Goal: Task Accomplishment & Management: Complete application form

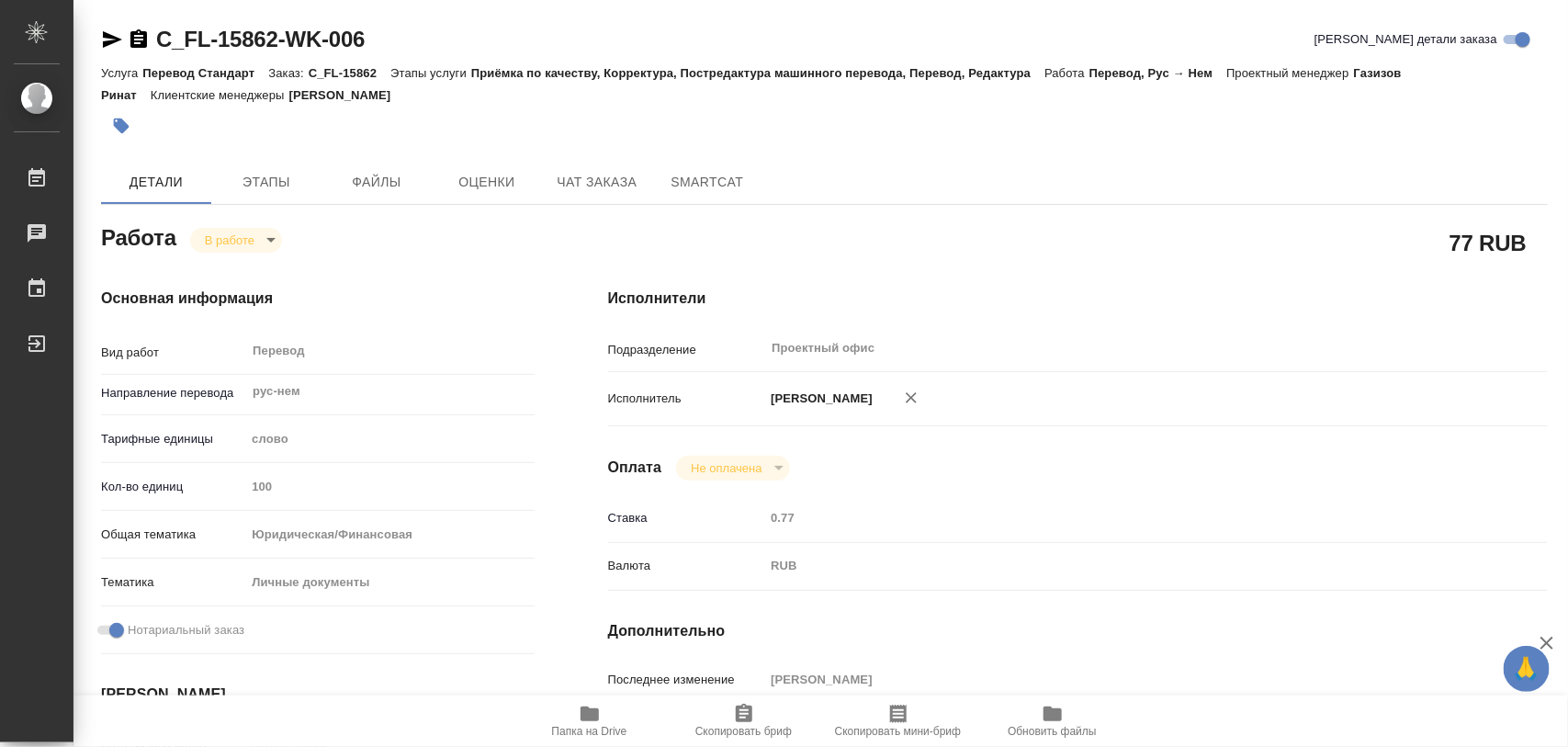
click at [271, 240] on body "🙏 .cls-1 fill:#fff; AWATERA Iglakov Maksim Работы 0 Чаты График Выйти C_FL-1586…" at bounding box center [784, 373] width 1568 height 747
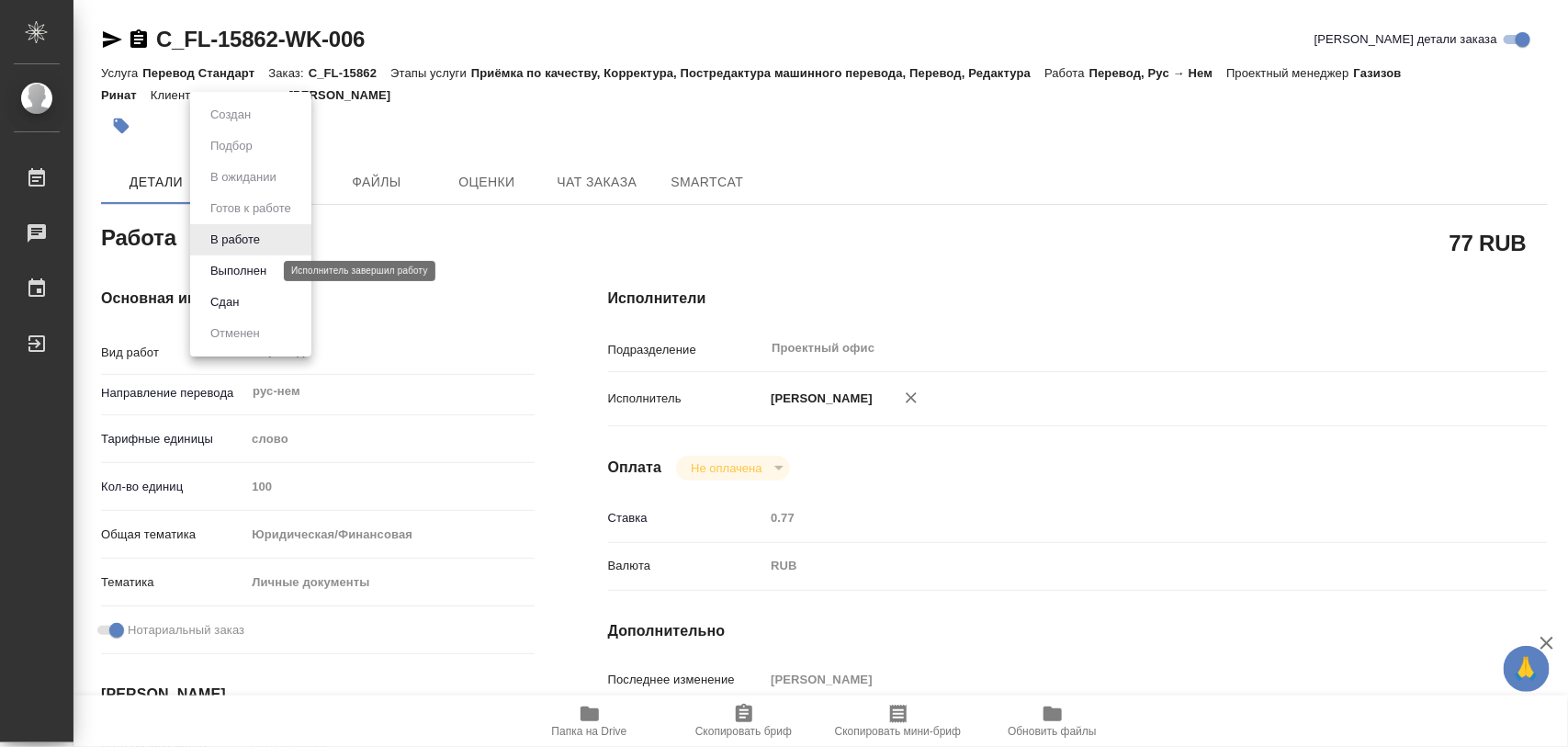
click at [255, 268] on button "Выполнен" at bounding box center [239, 270] width 67 height 20
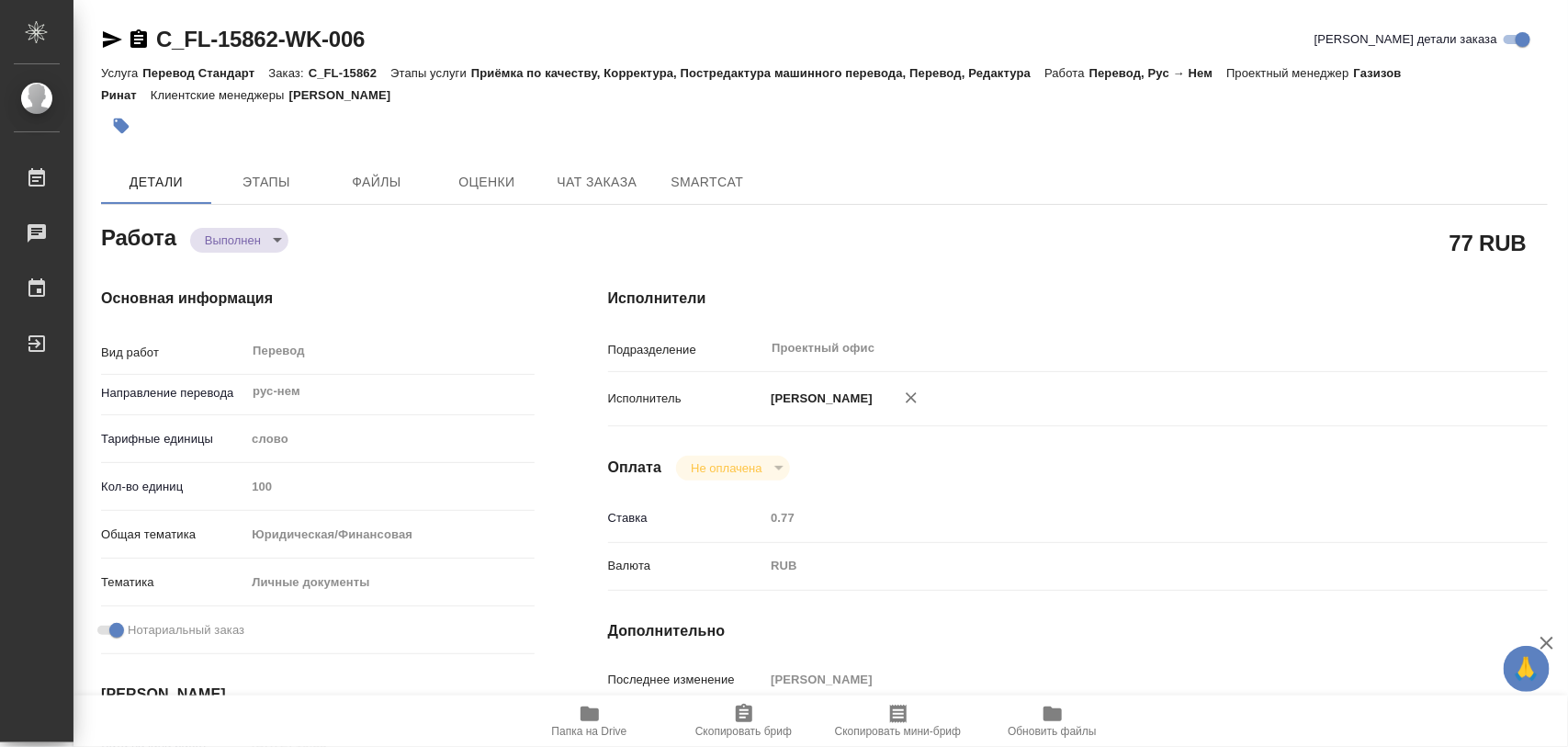
type textarea "x"
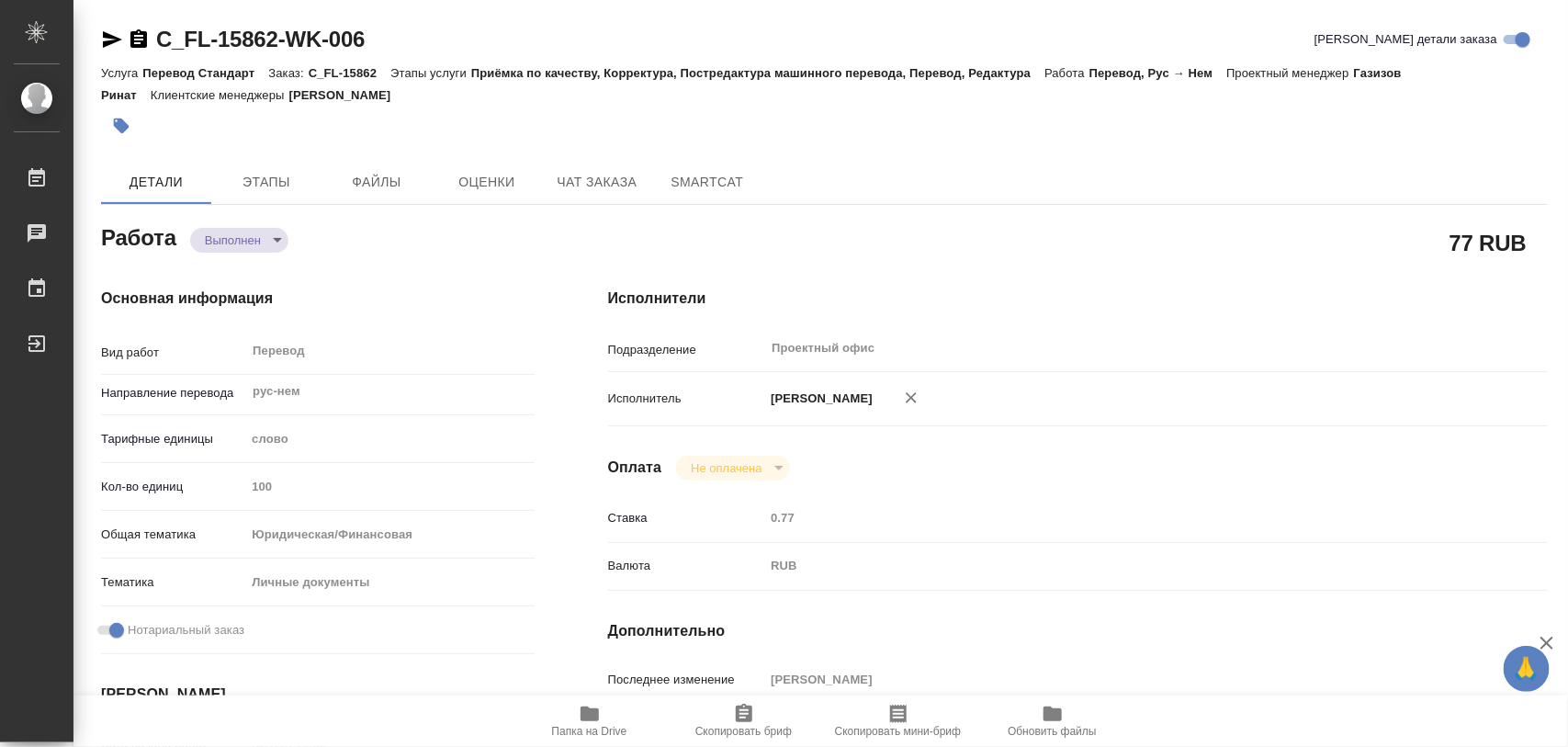
type textarea "x"
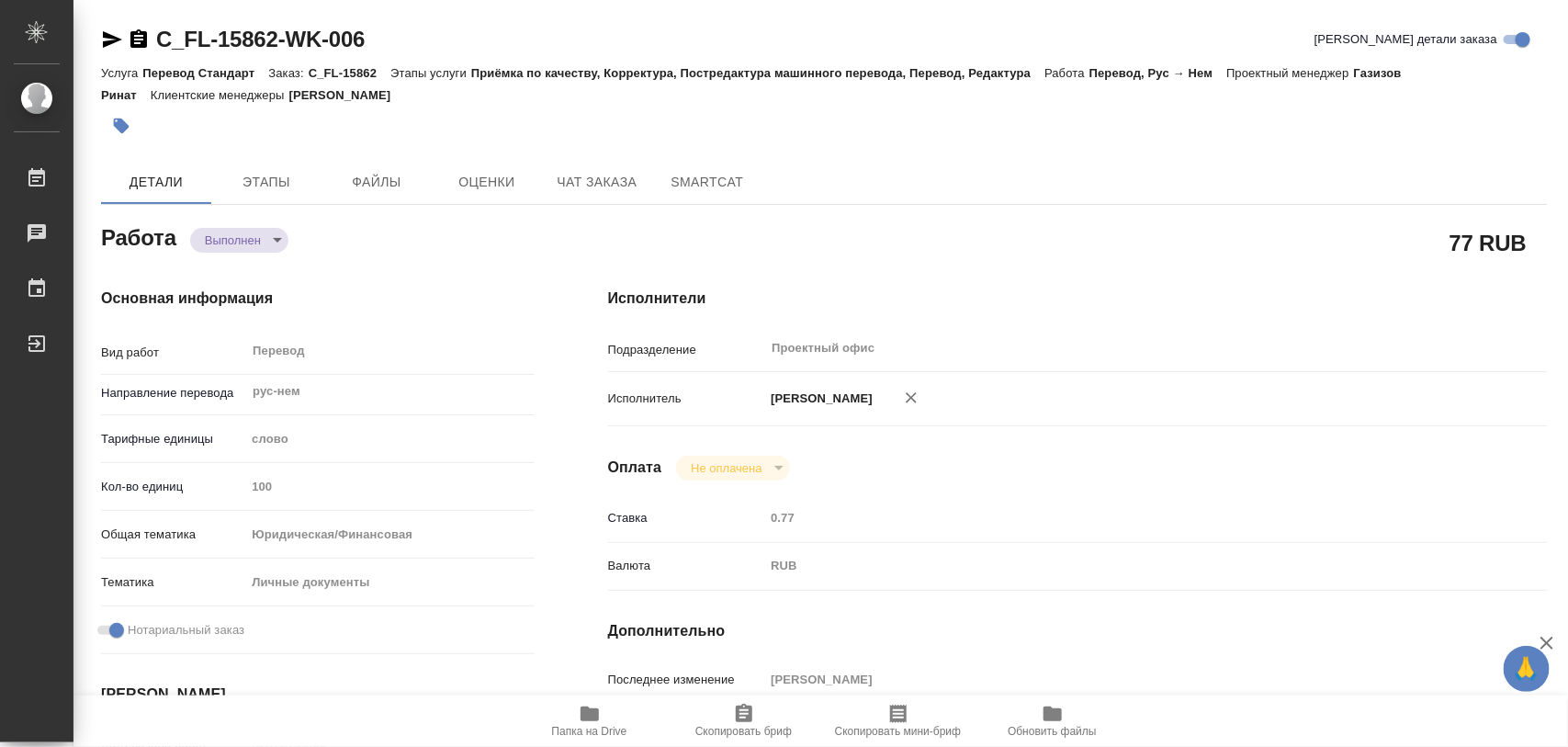
type textarea "x"
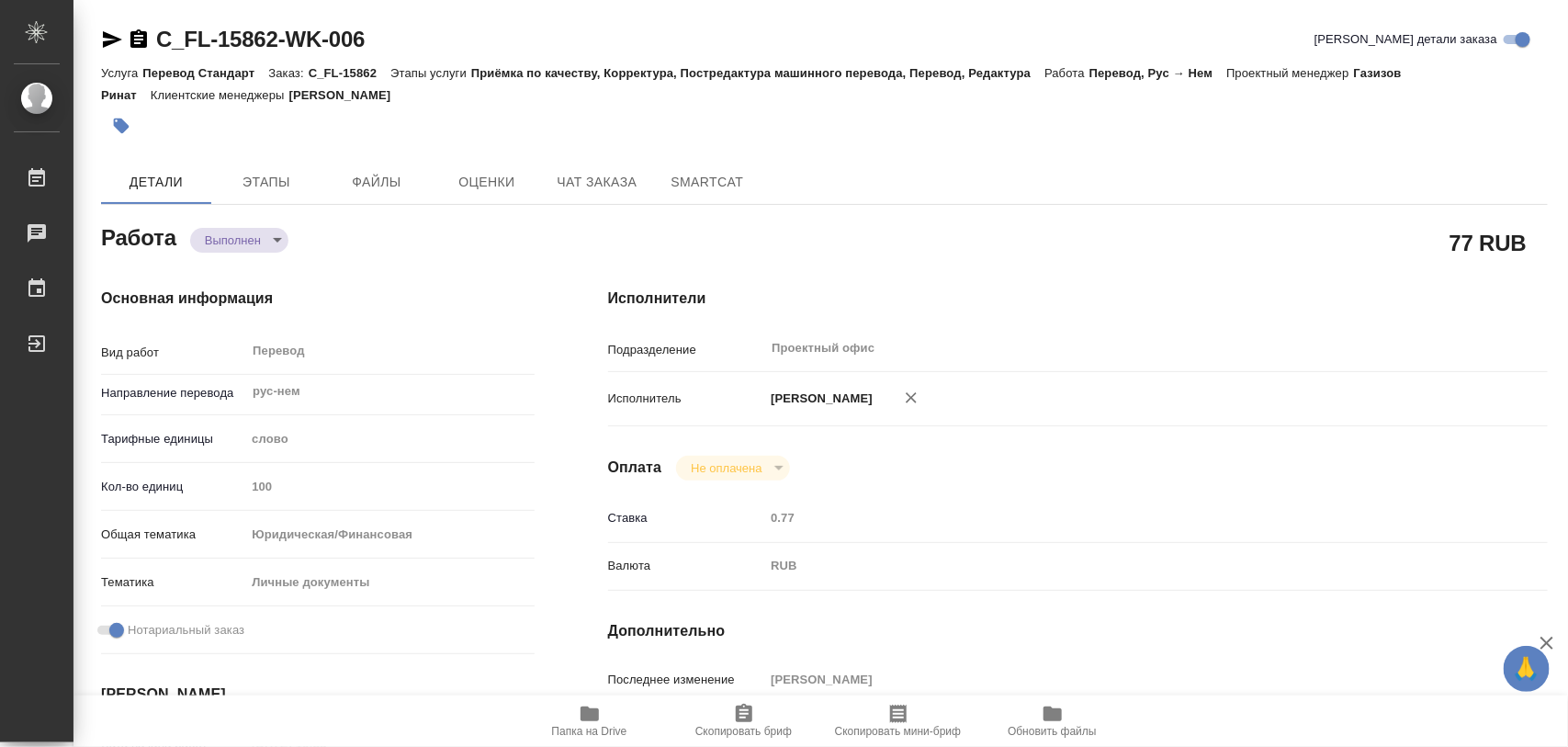
type textarea "x"
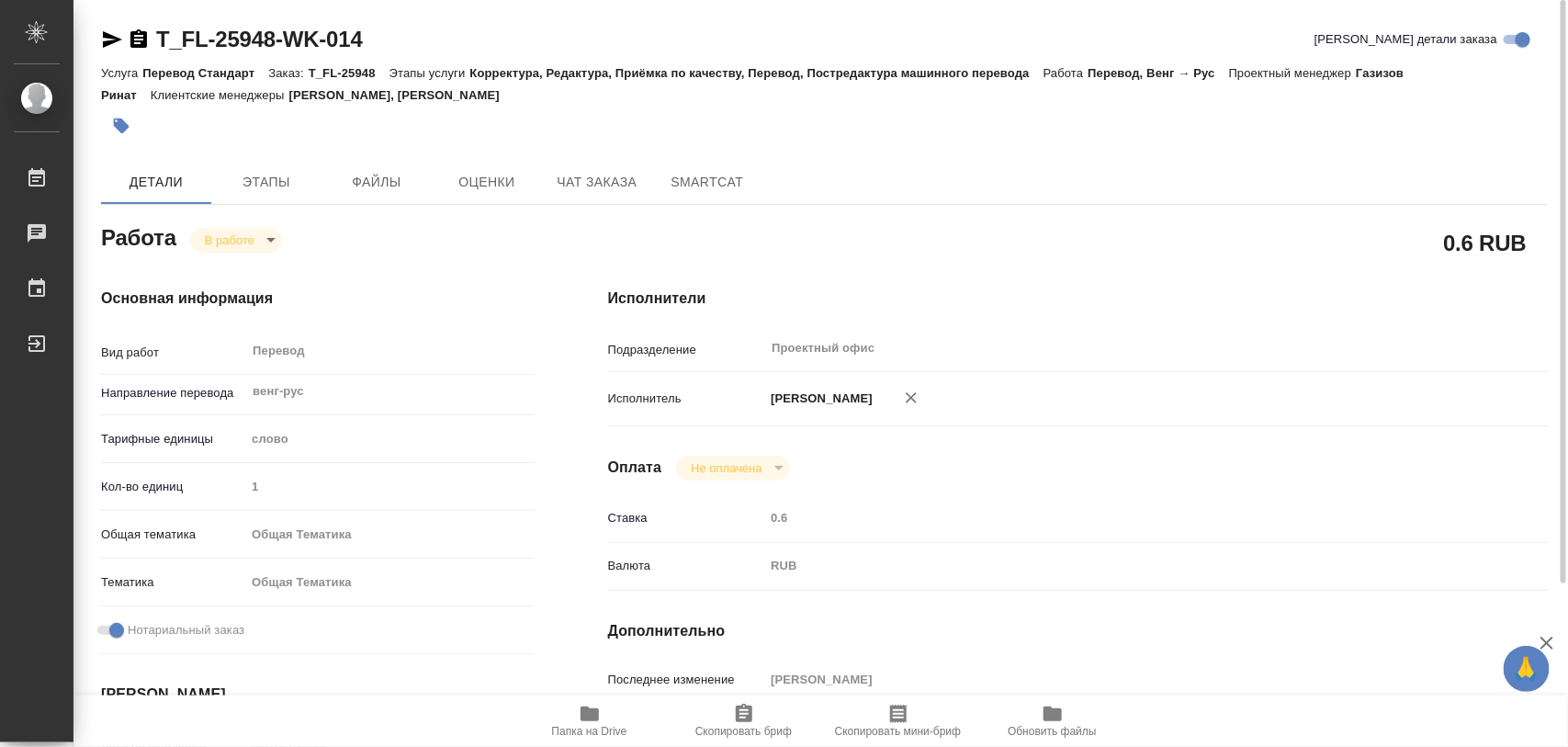
click at [269, 240] on body "🙏 .cls-1 fill:#fff; AWATERA Iglakov Maksim Работы 0 Чаты График Выйти T_FL-2594…" at bounding box center [784, 373] width 1568 height 747
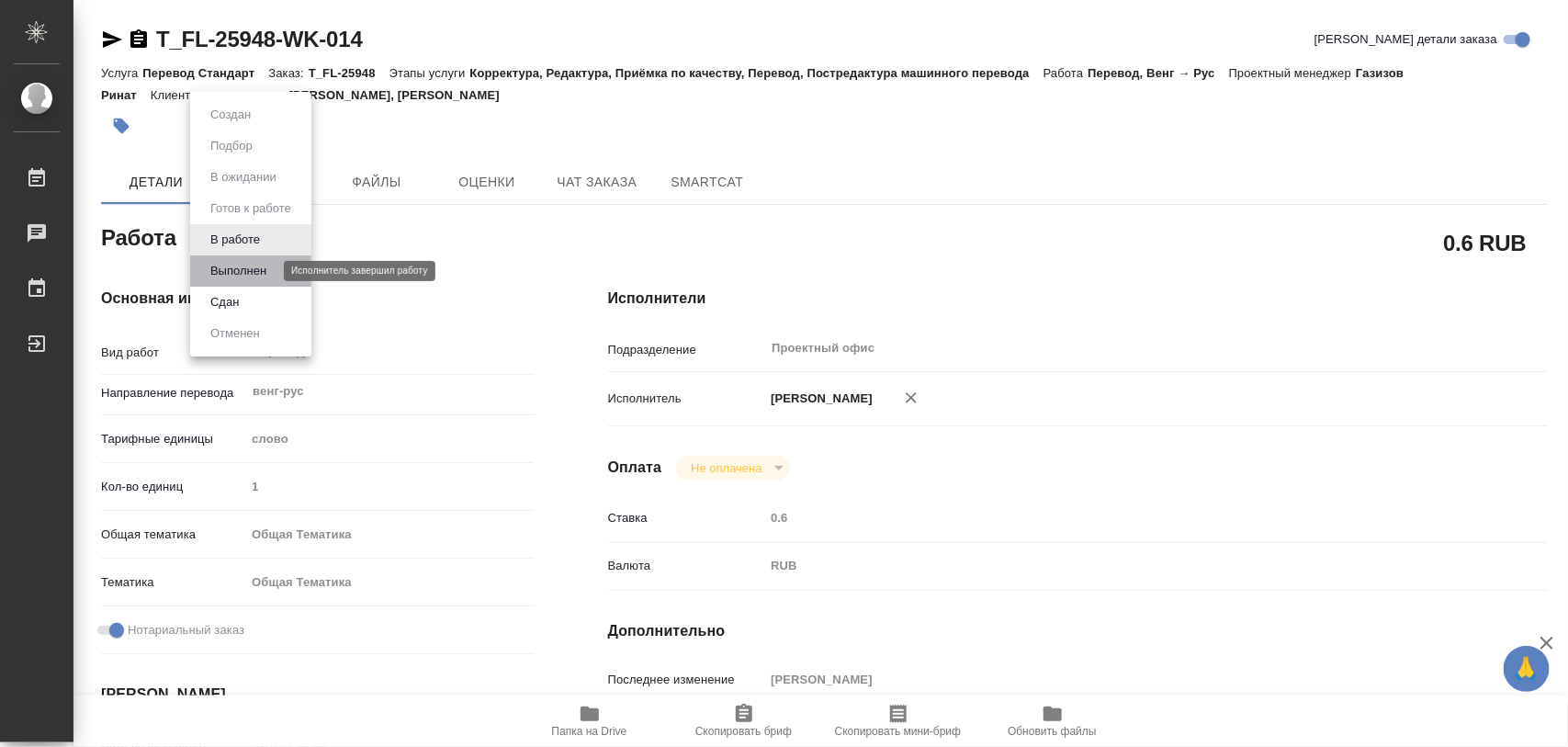
click at [245, 272] on button "Выполнен" at bounding box center [239, 270] width 67 height 20
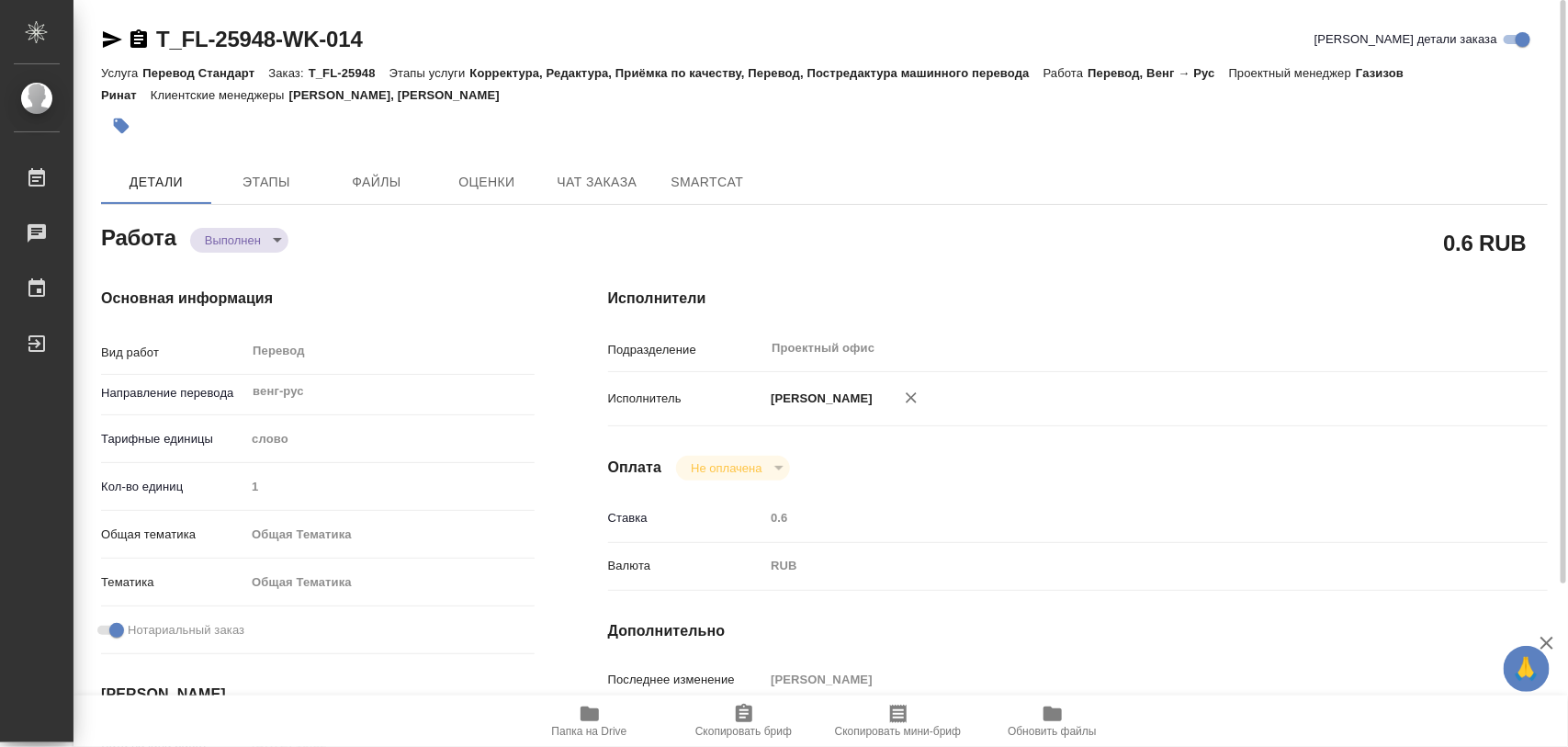
type textarea "x"
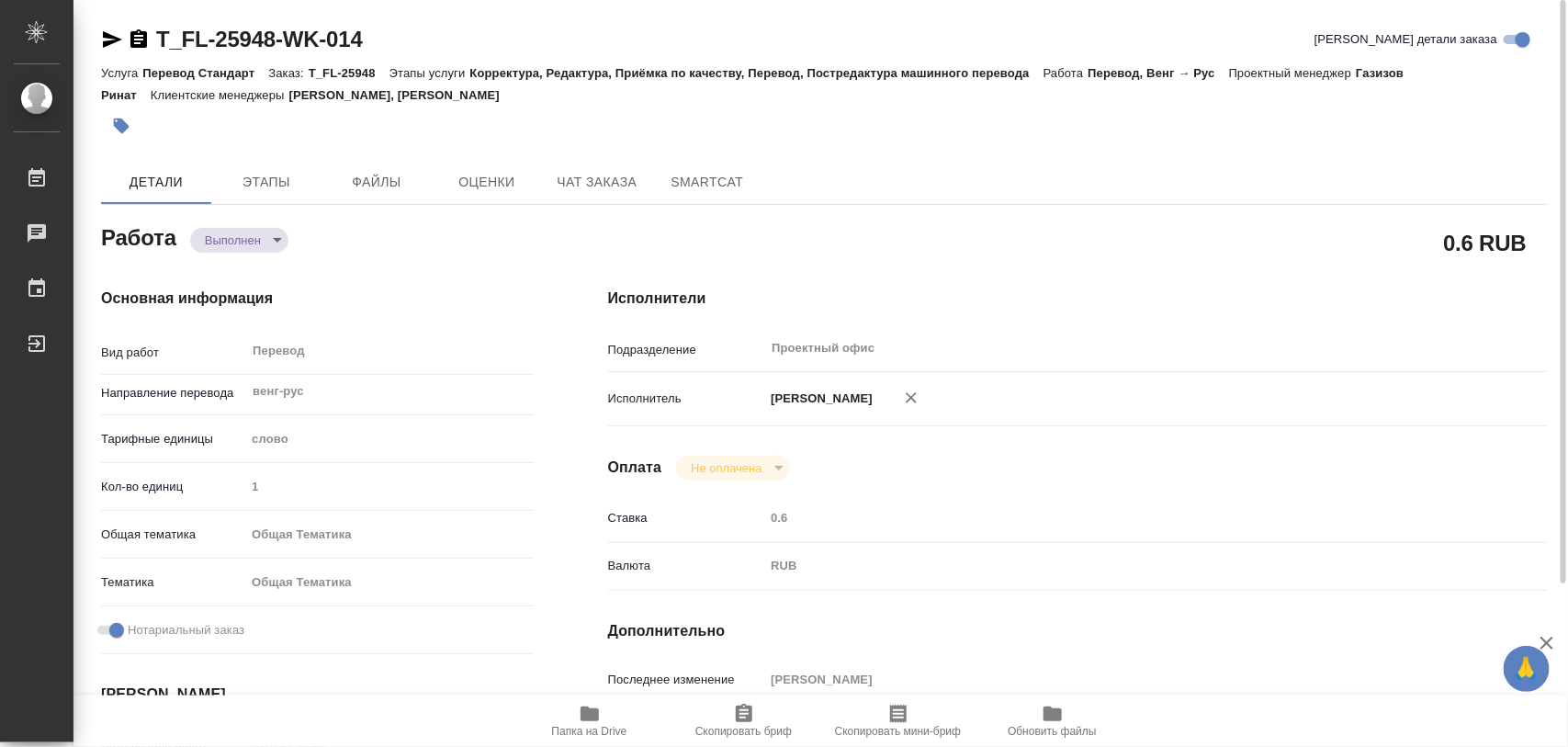
type textarea "x"
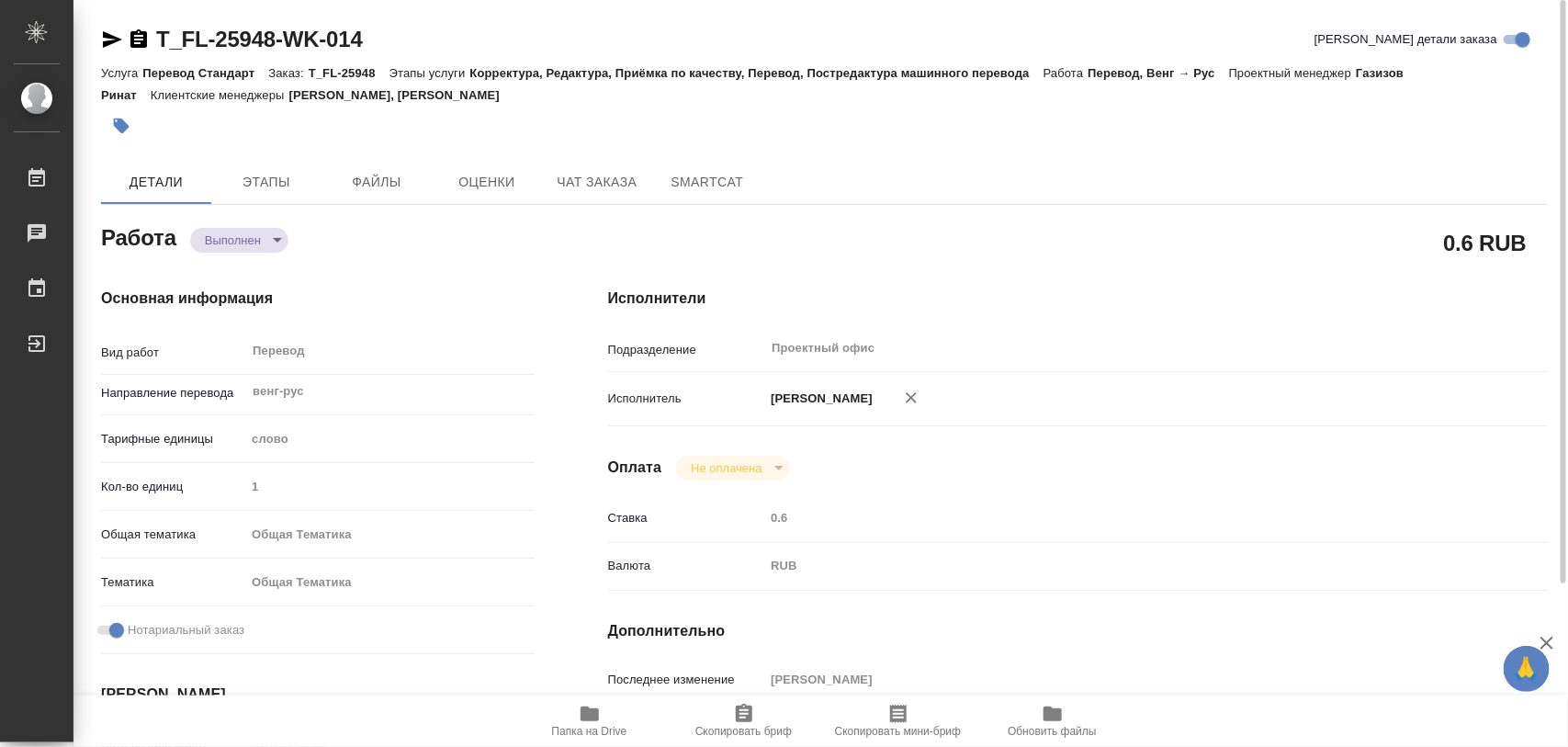
type textarea "x"
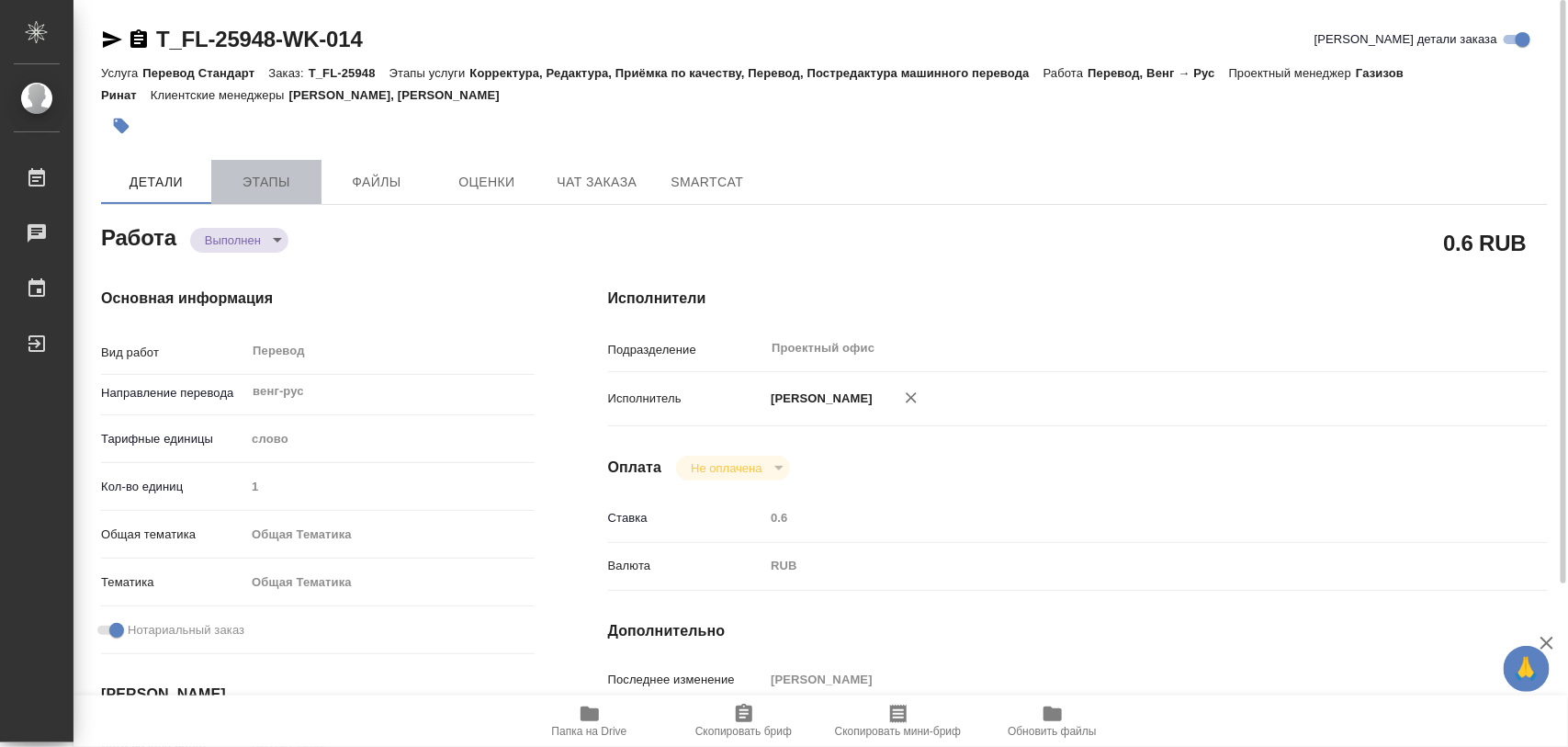
click at [271, 190] on span "Этапы" at bounding box center [267, 182] width 88 height 23
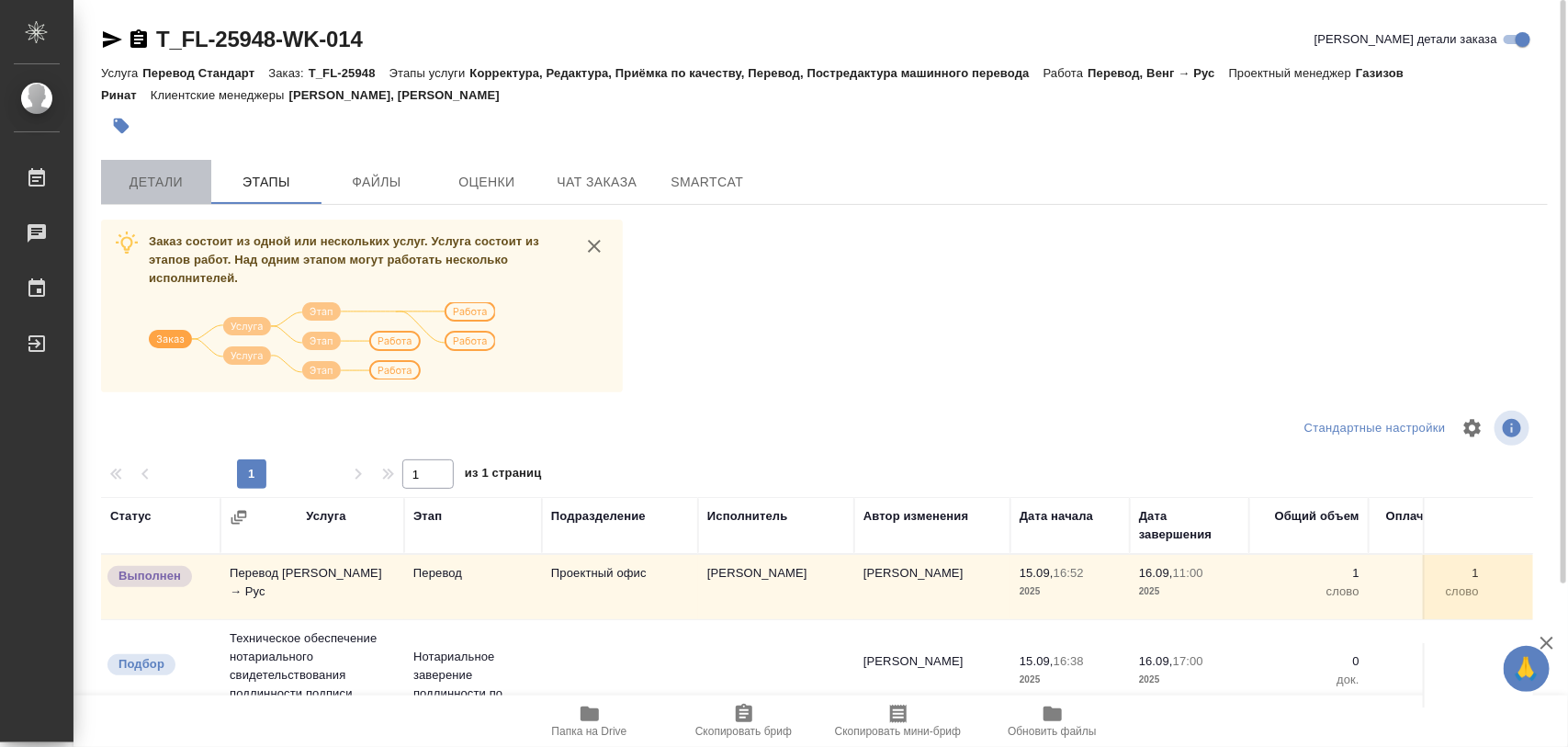
click at [186, 179] on span "Детали" at bounding box center [156, 182] width 88 height 23
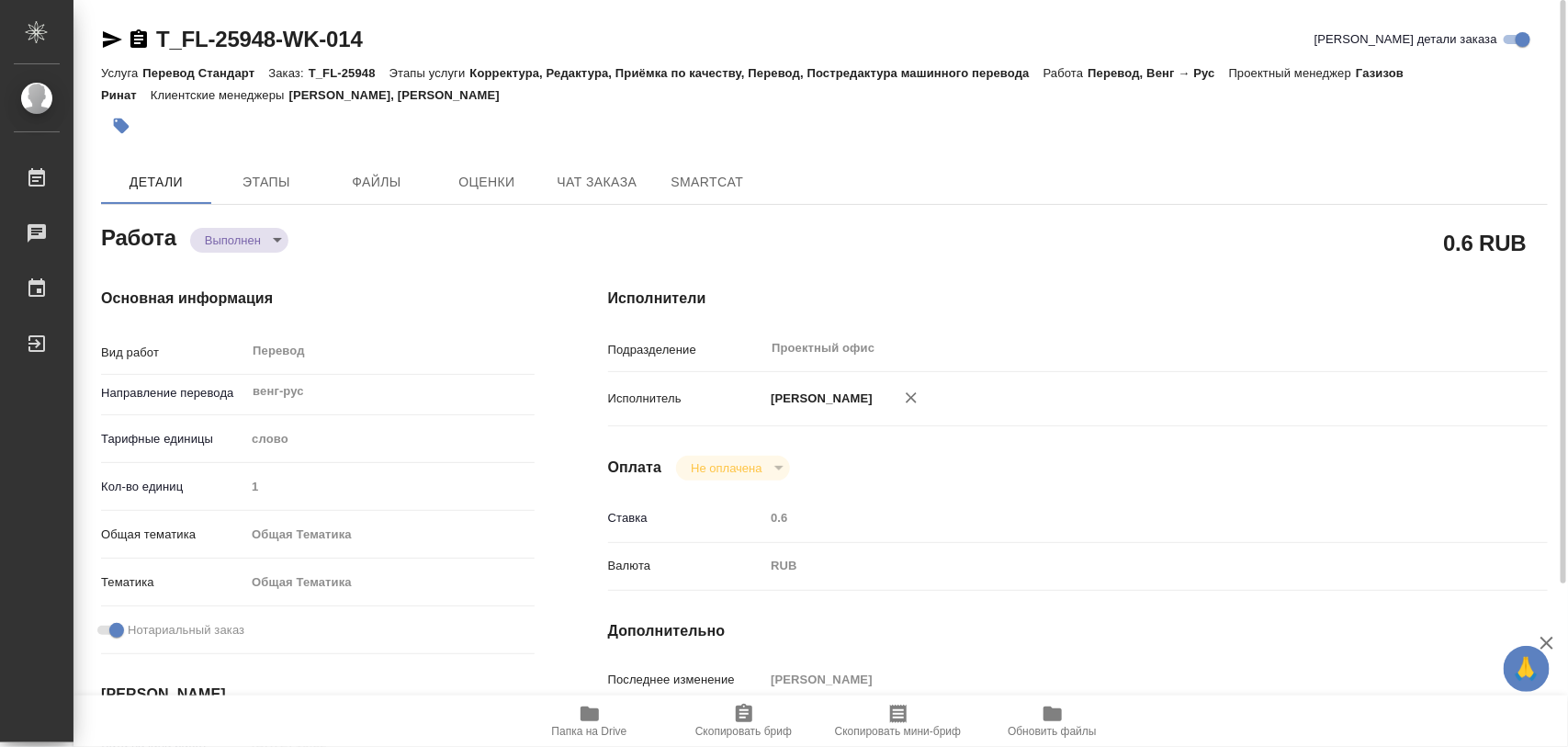
type textarea "x"
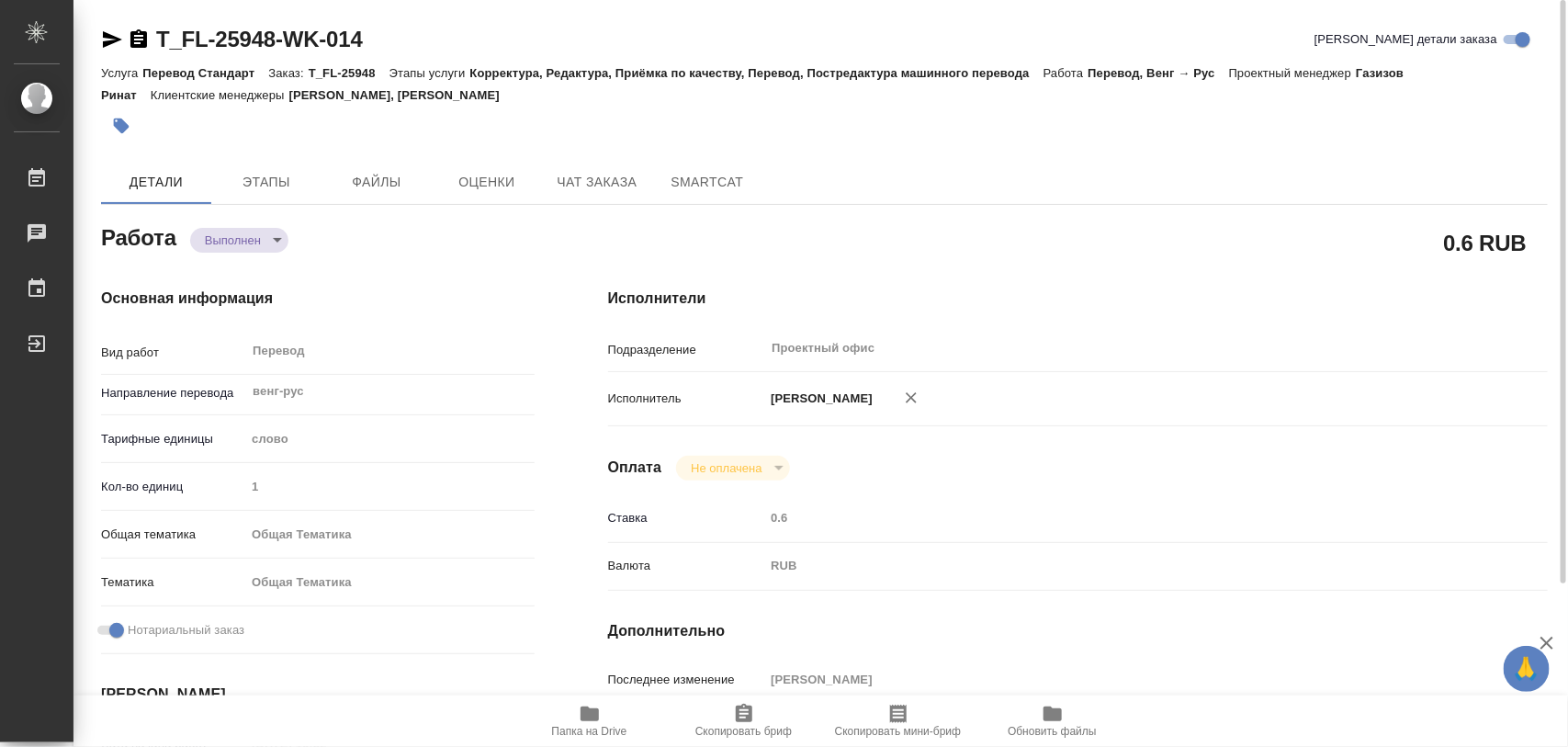
type textarea "x"
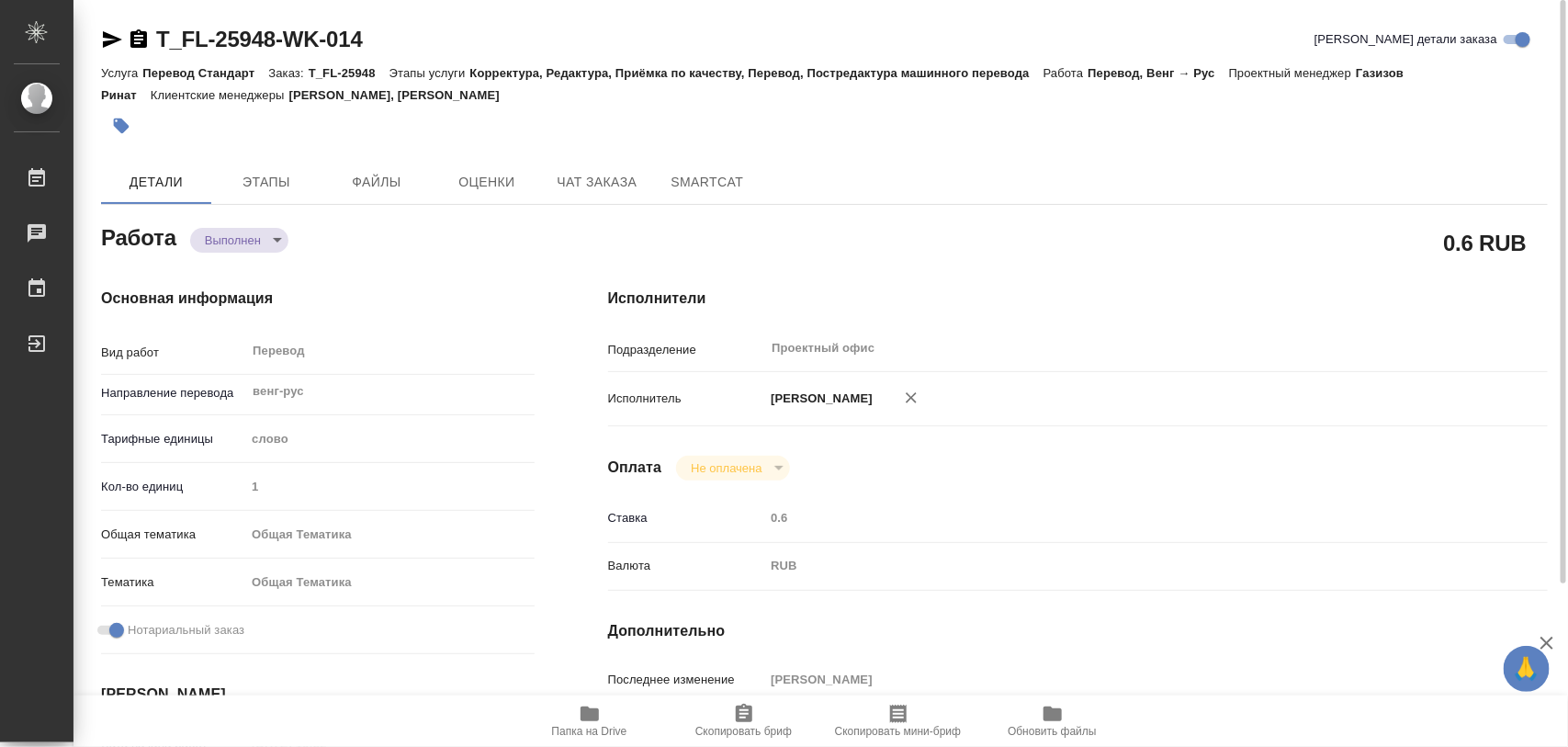
type textarea "x"
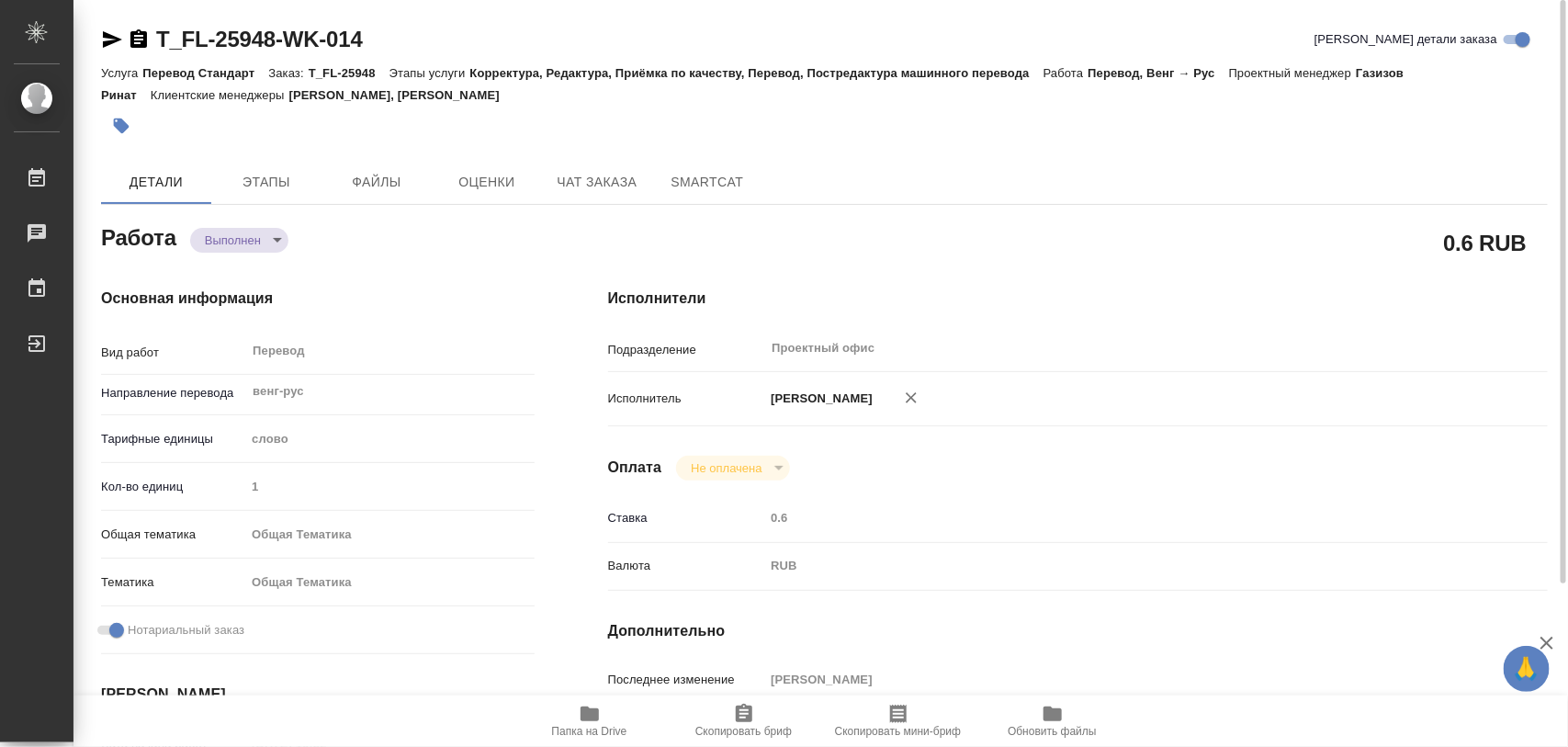
click at [117, 125] on icon "button" at bounding box center [122, 127] width 15 height 15
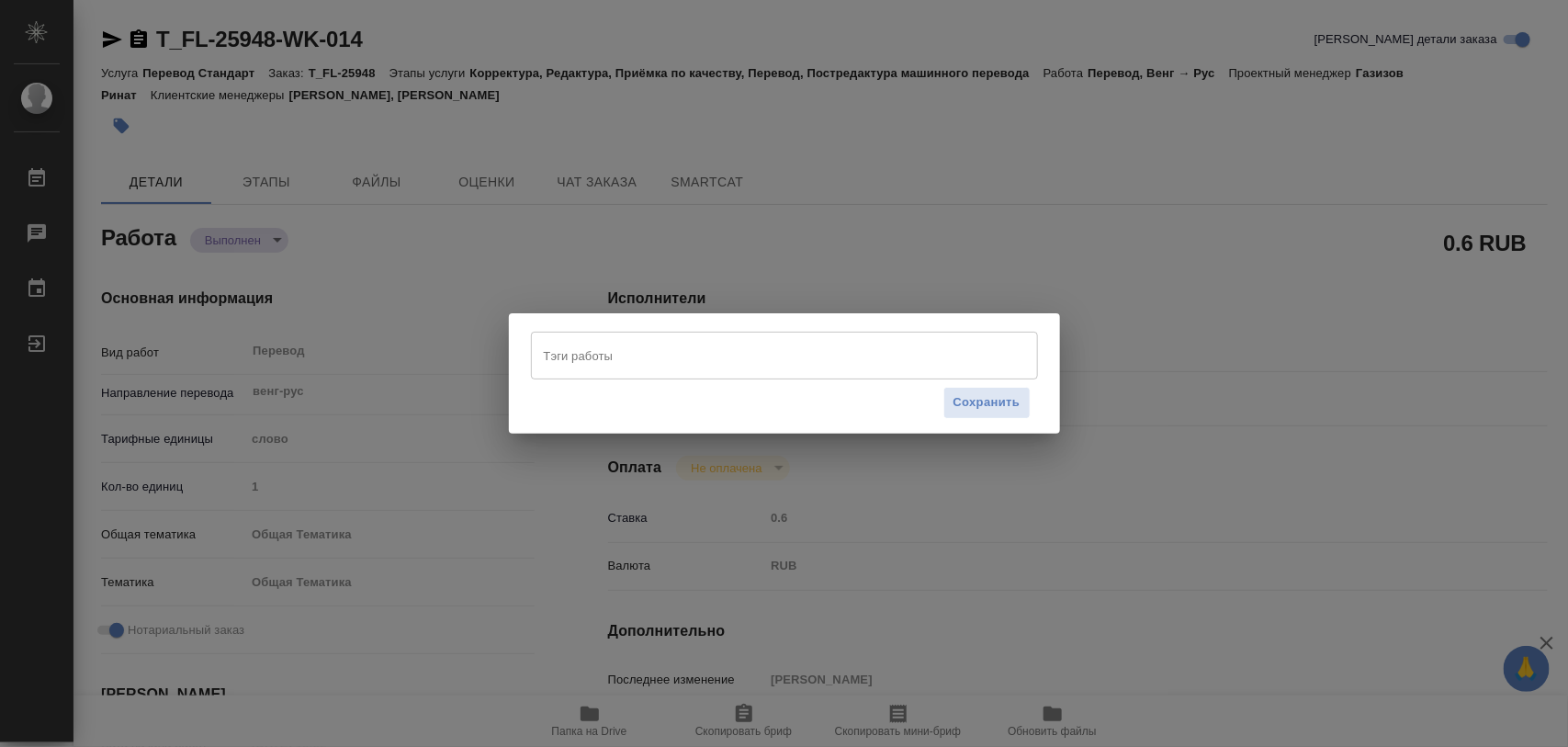
click at [568, 350] on input "Тэги работы" at bounding box center [766, 355] width 456 height 32
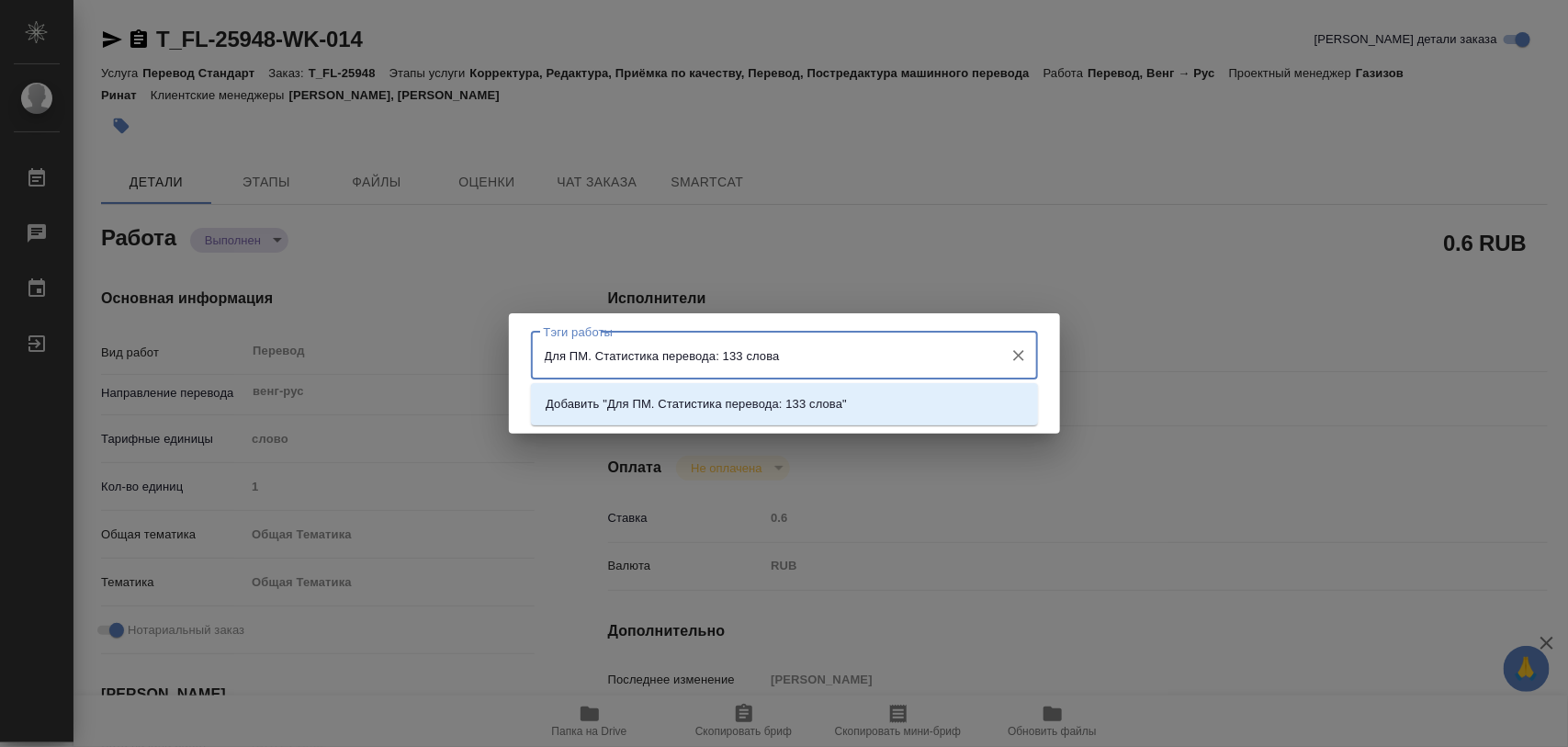
type input "Для ПМ. Статистика перевода: 133 слова."
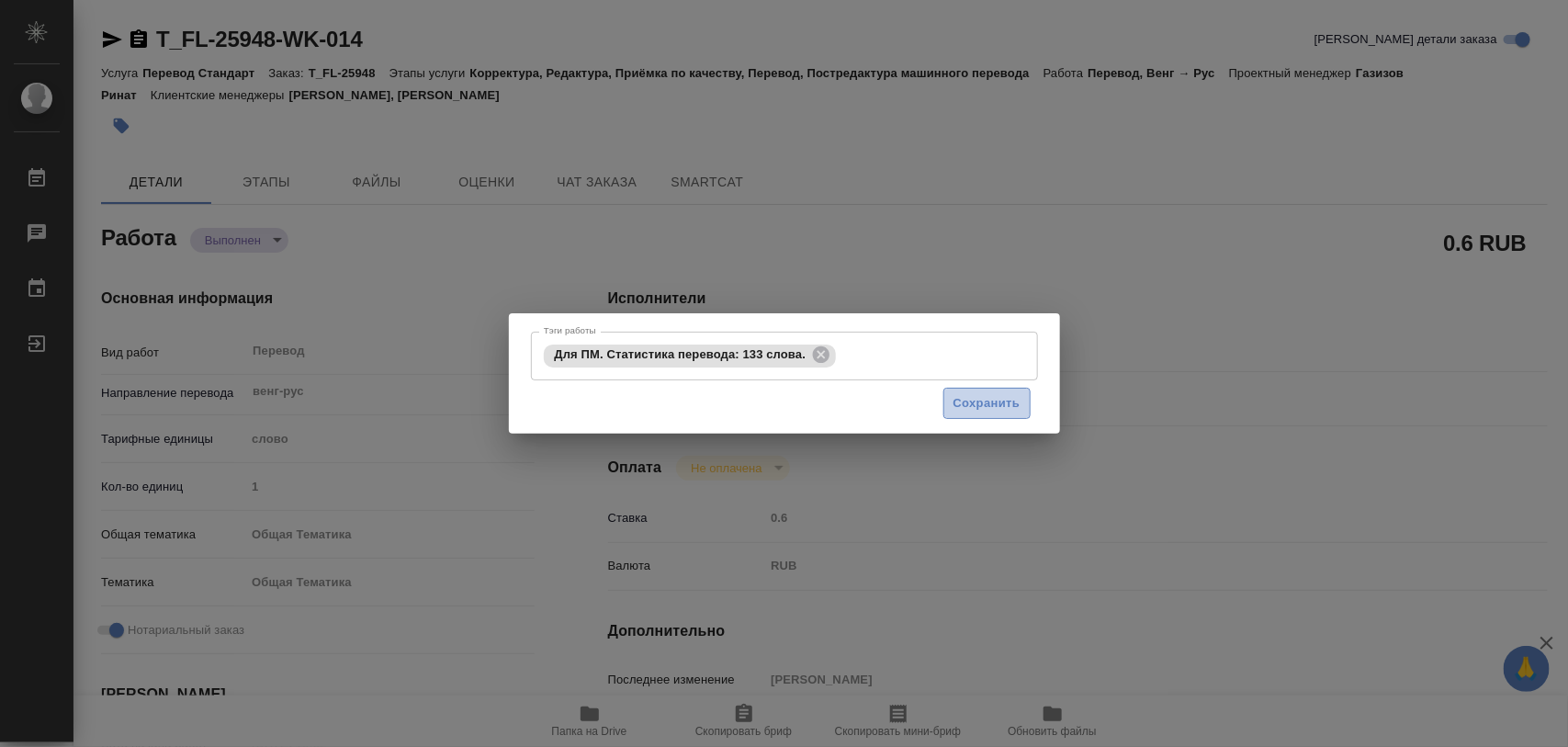
click at [966, 402] on span "Сохранить" at bounding box center [987, 404] width 67 height 21
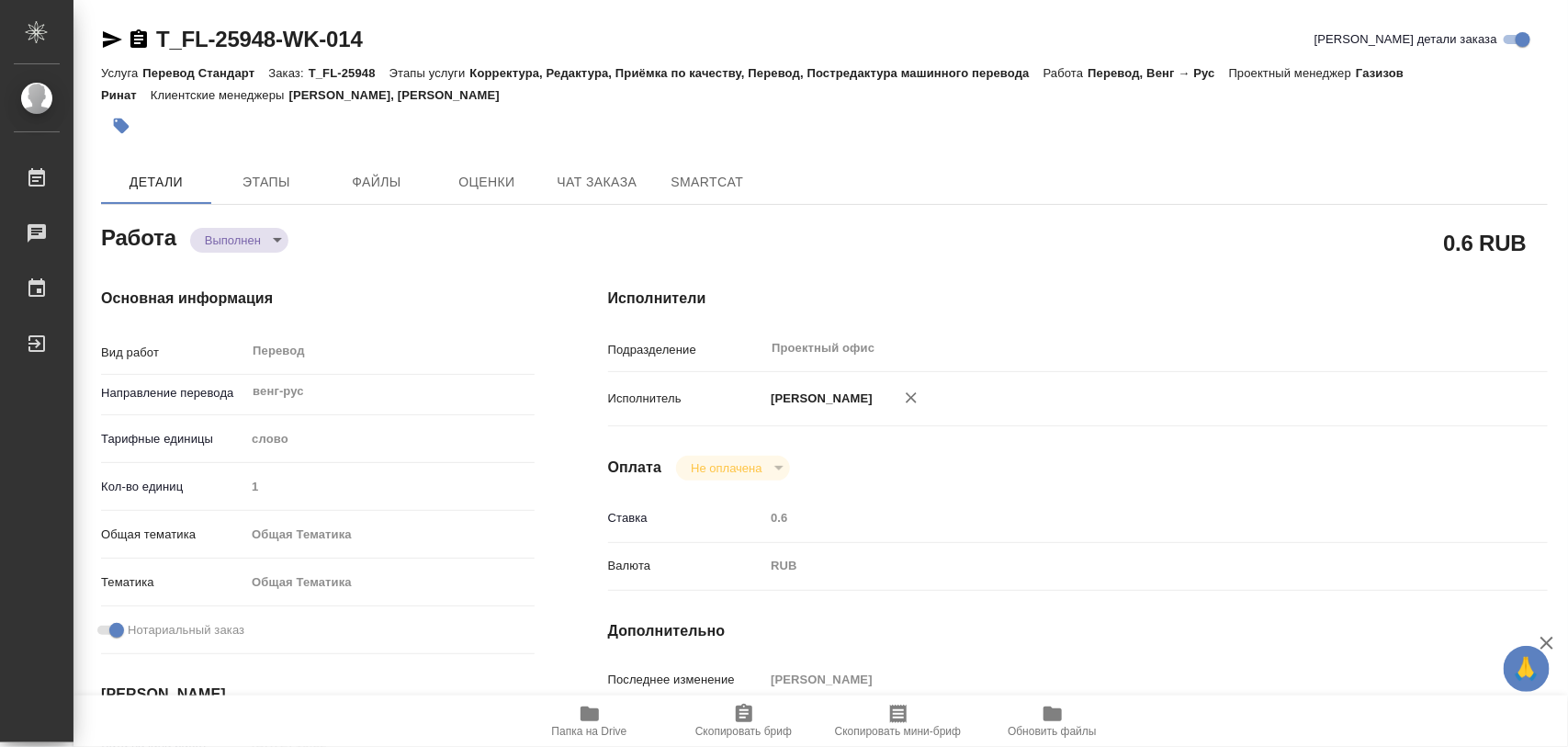
type input "completed"
type textarea "Перевод"
type textarea "x"
type input "венг-рус"
type input "5a8b1489cc6b4906c91bfd90"
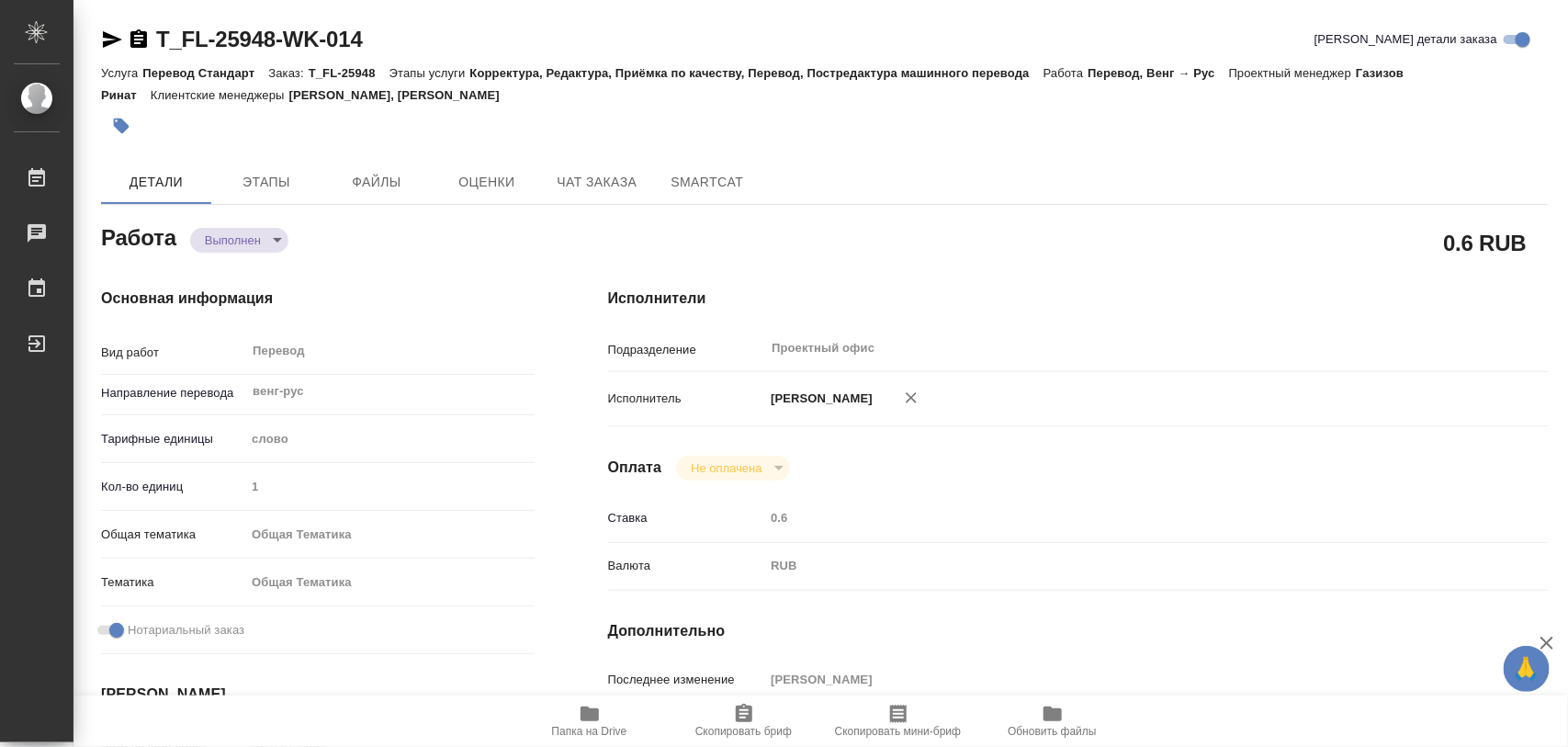
type input "1"
type input "obtem"
type input "6012b1ca196b0e5c9229a120"
checkbox input "true"
type input "15.09.2025 16:52"
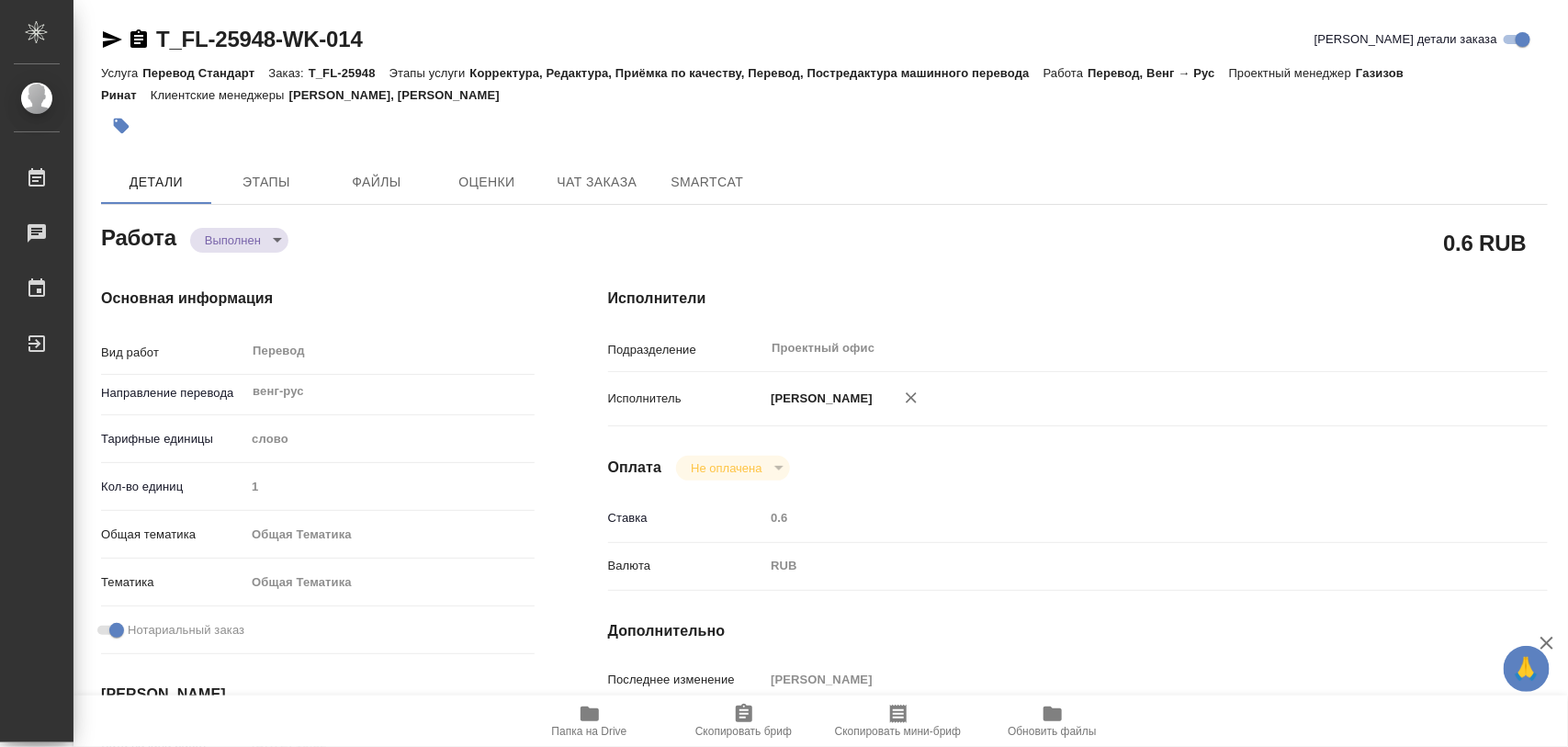
type input "15.09.2025 17:12"
type input "16.09.2025 11:00"
type input "16.09.2025 10:54"
type input "16.09.2025 11:00"
type input "Проектный офис"
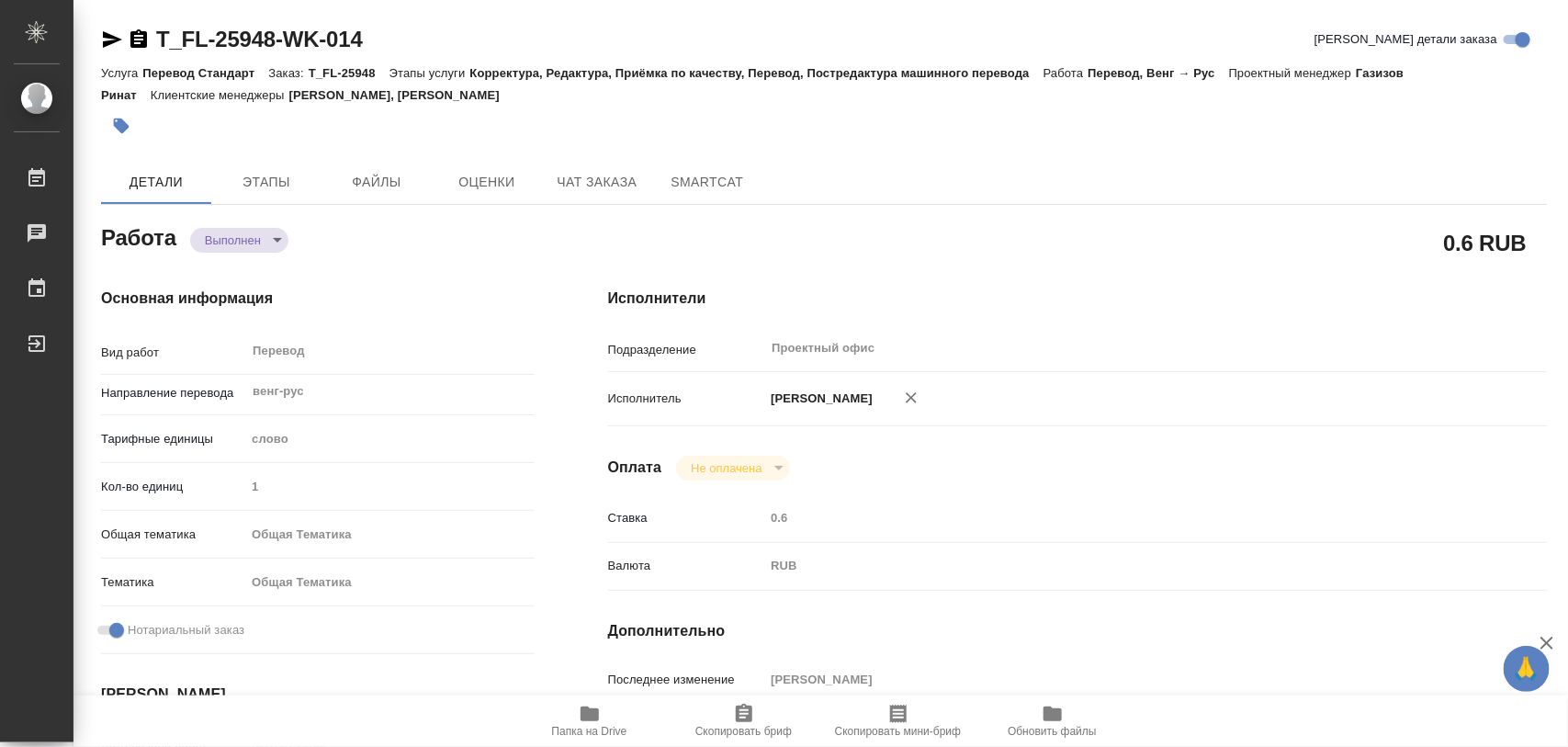
type input "notPayed"
type input "0.6"
type input "RUB"
type input "[PERSON_NAME]"
type textarea "x"
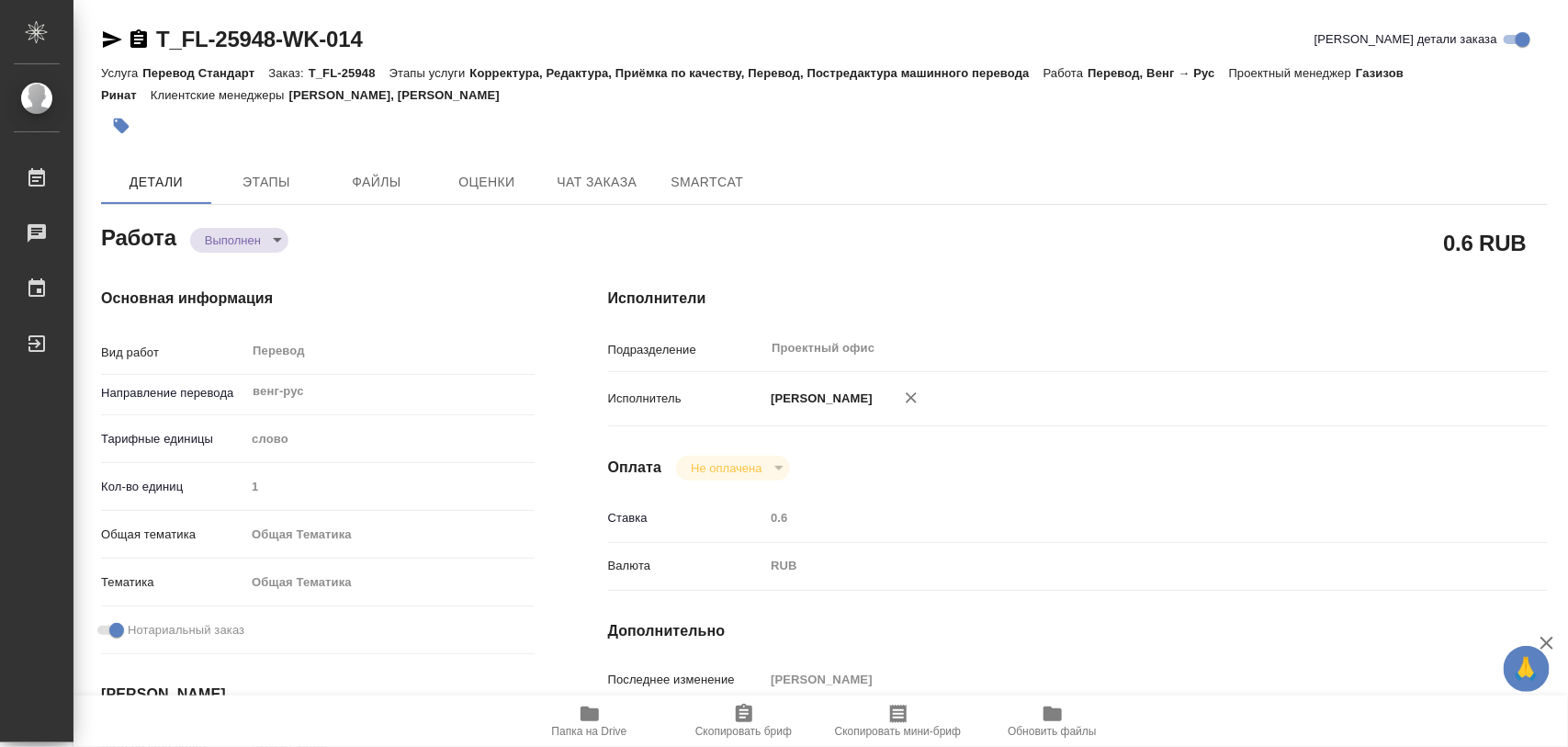
type textarea "/Clients/FL_T/Orders/T_FL-25948/Translated/T_FL-25948-WK-014"
type textarea "x"
type input "T_FL-25948"
type input "Перевод Стандарт"
type input "Корректура, Редактура, Приёмка по качеству, Перевод, Постредактура машинного пе…"
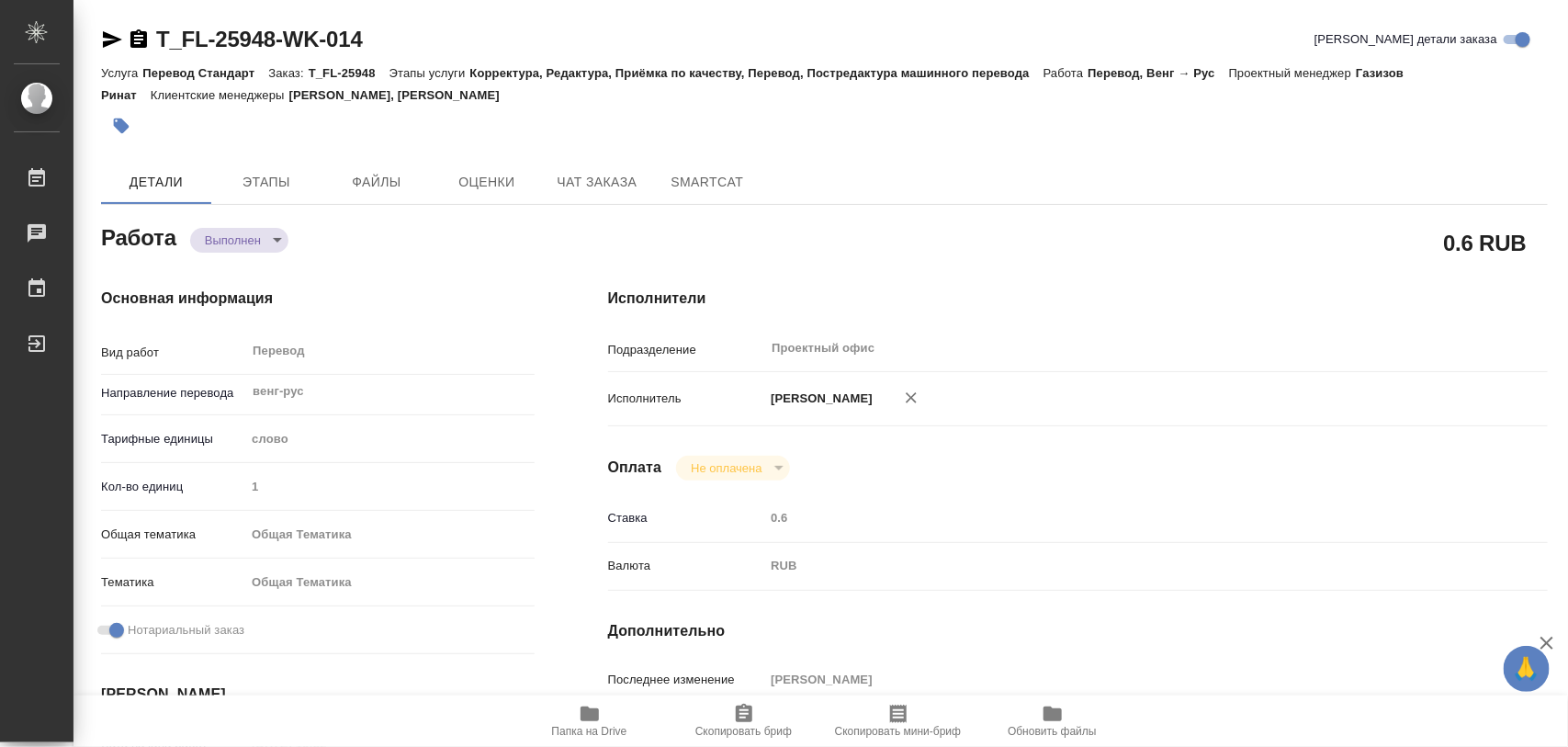
type input "Галишева Мария, Шульгина Анна"
type input "Заборова Александра"
type input "/Clients/FL_T/Orders/T_FL-25948"
type textarea "x"
type textarea "перевод венг-рус адрес общежития"
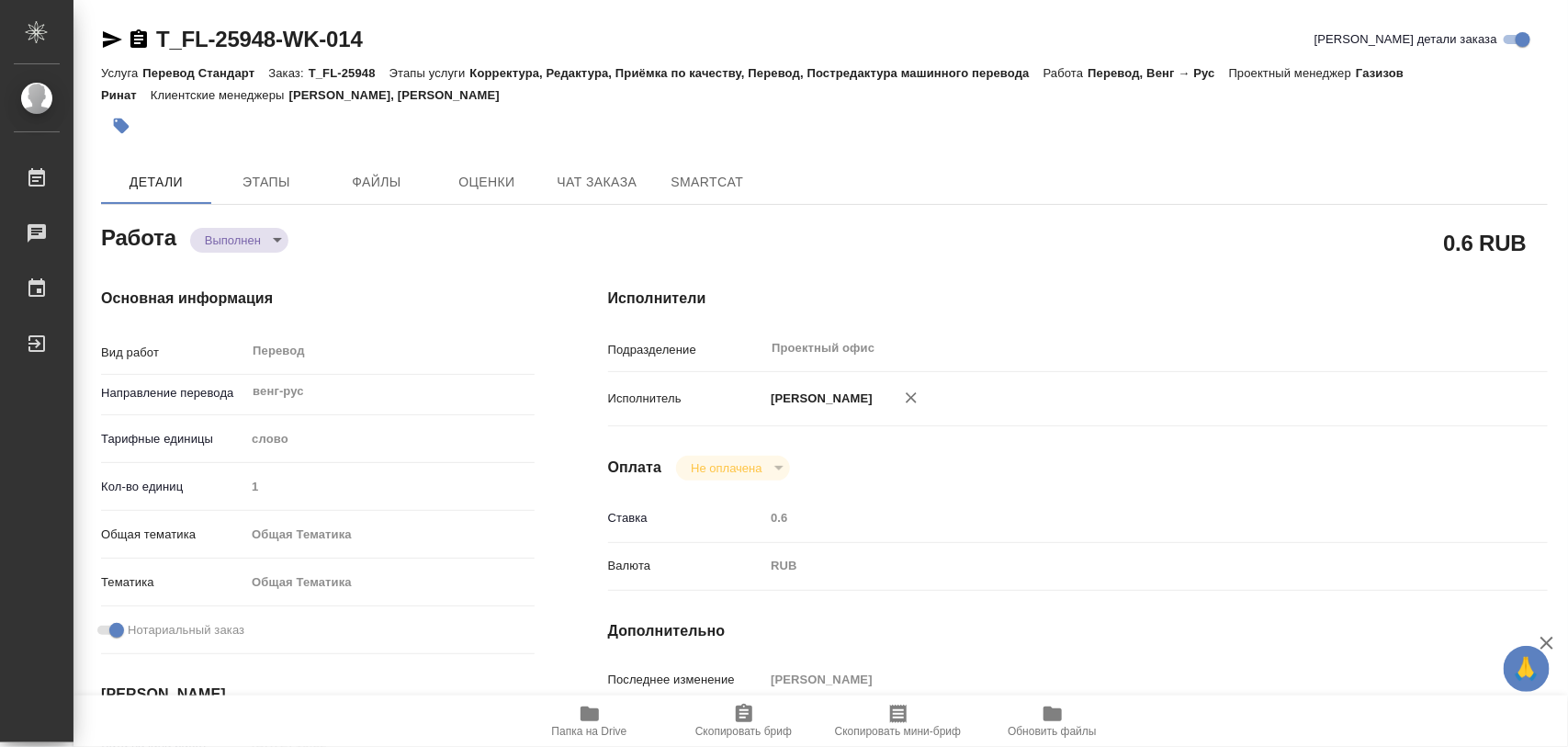
type textarea "x"
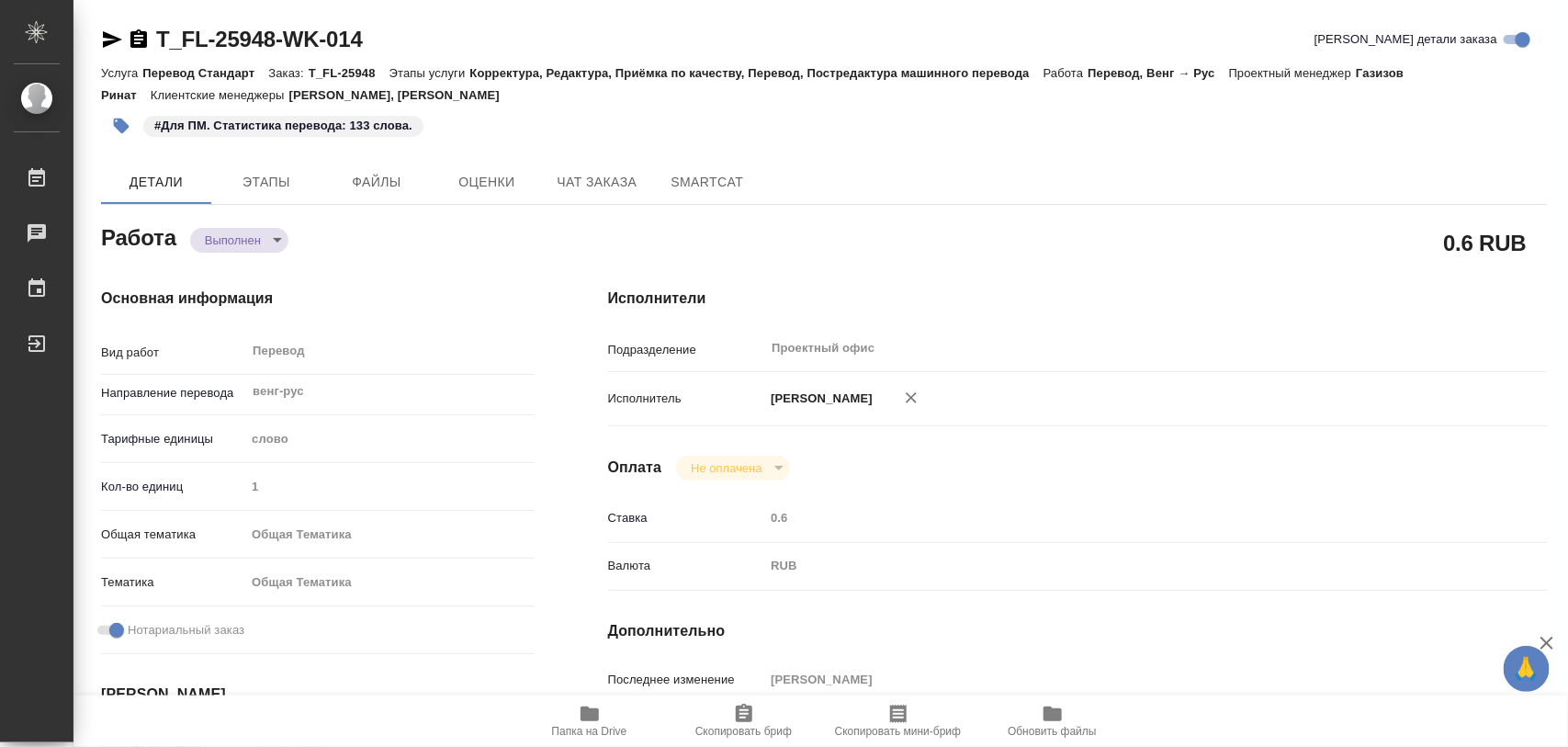
type textarea "x"
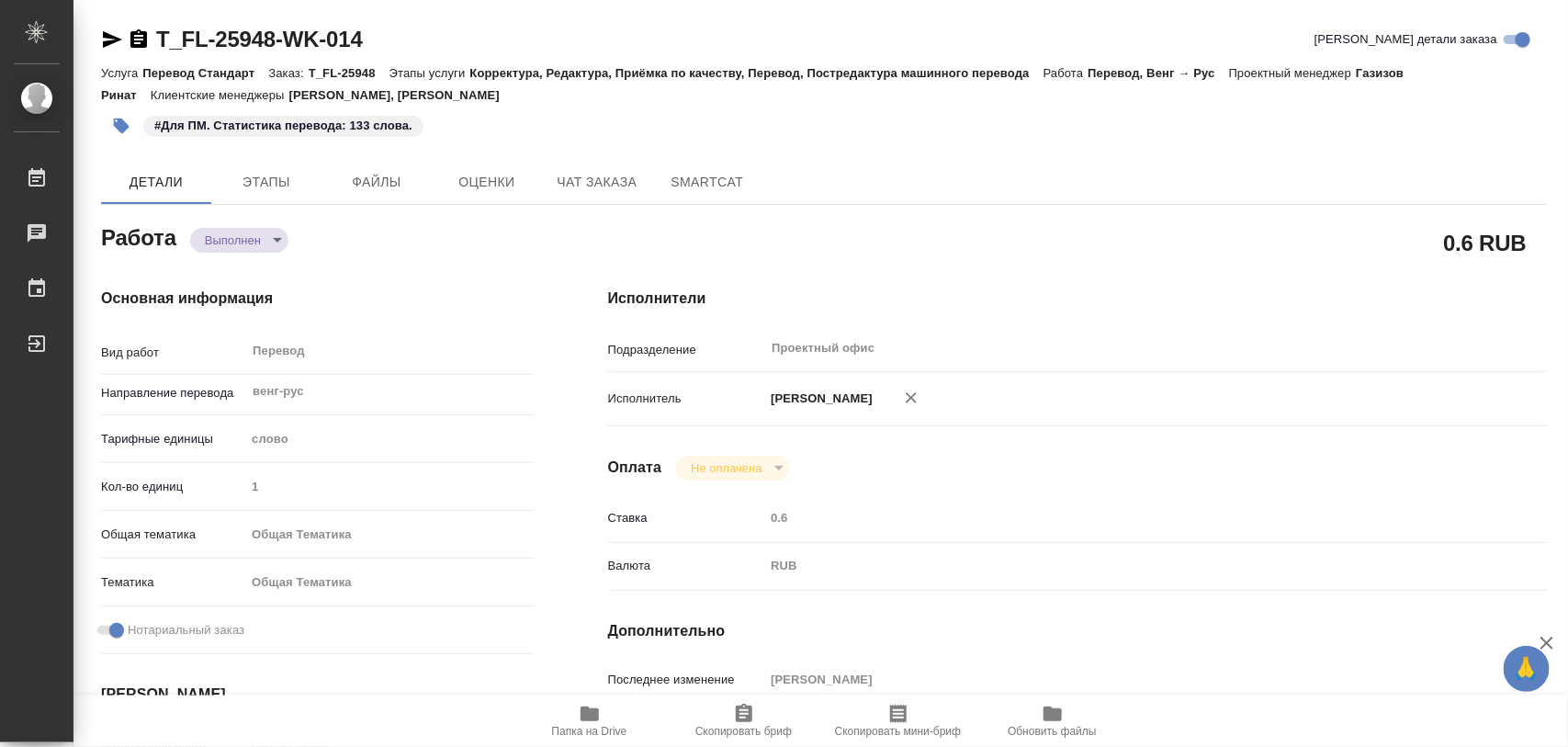
type textarea "x"
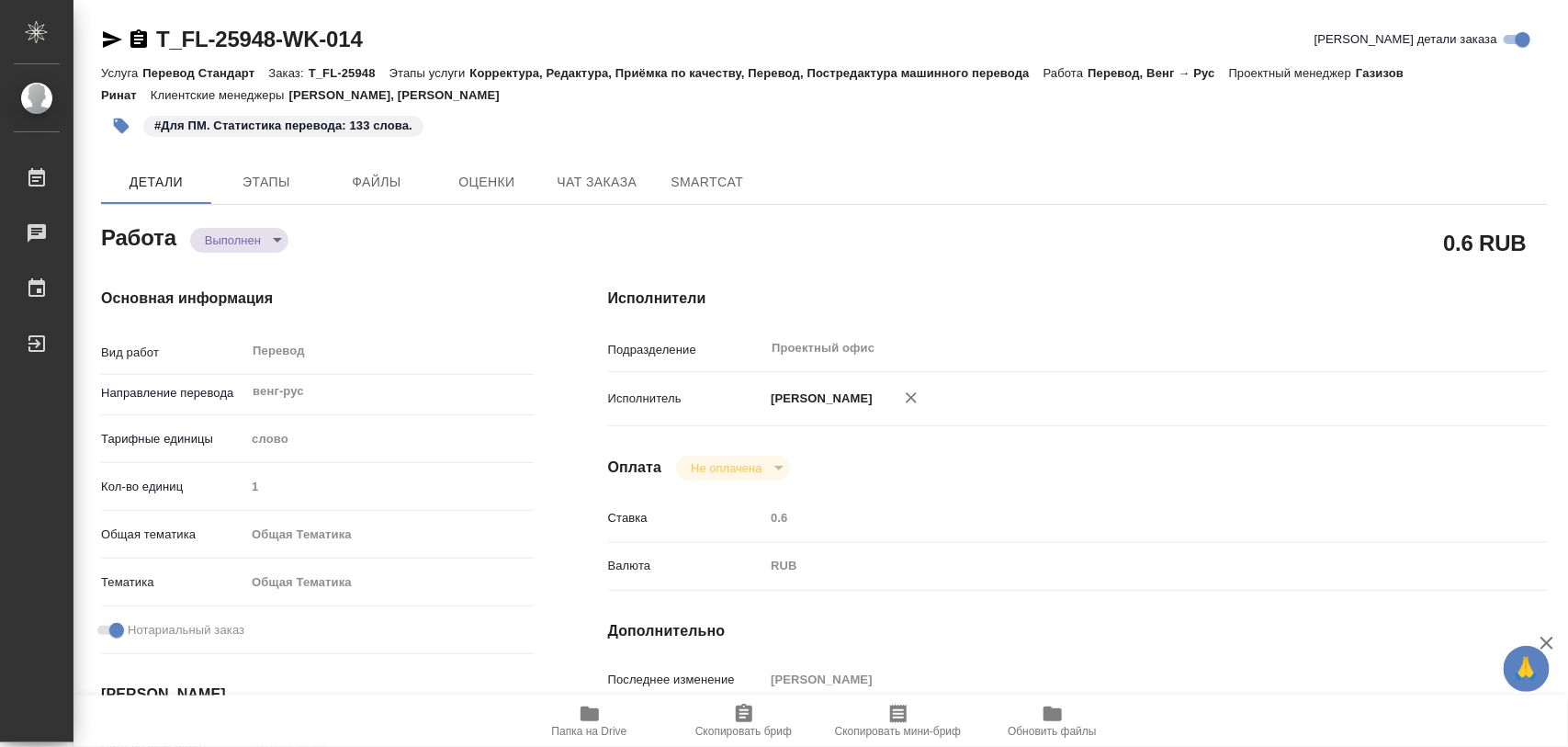
type textarea "x"
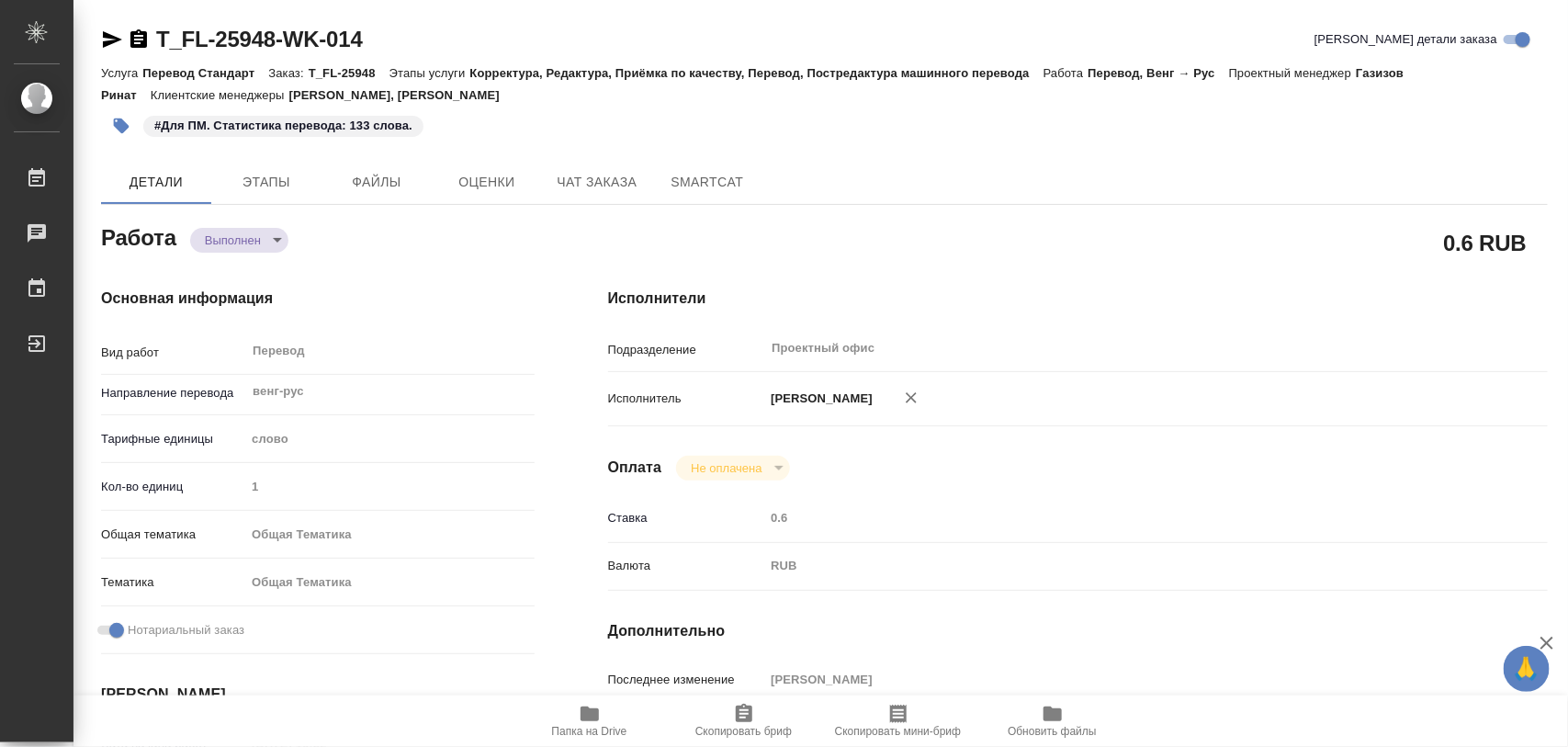
type textarea "x"
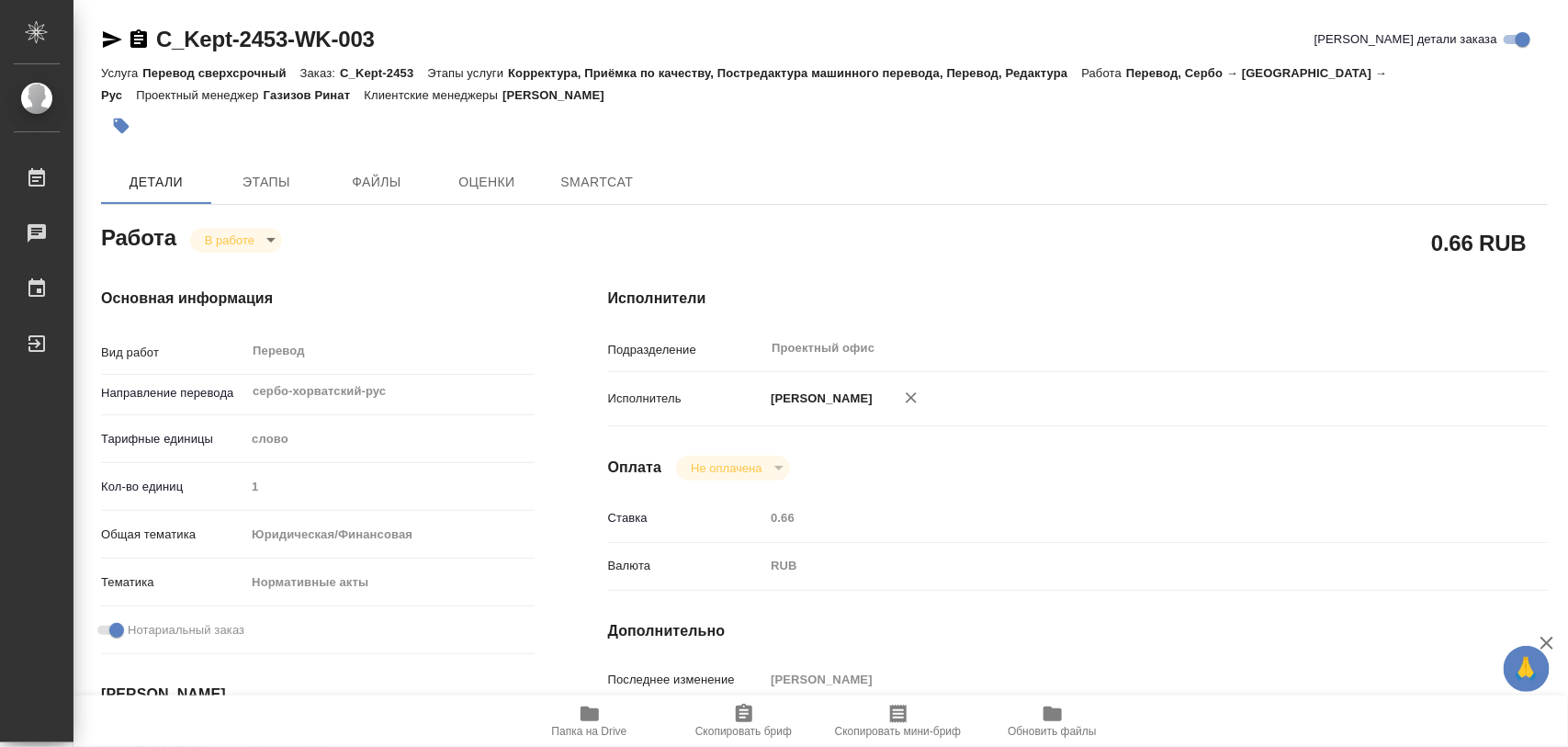
type textarea "x"
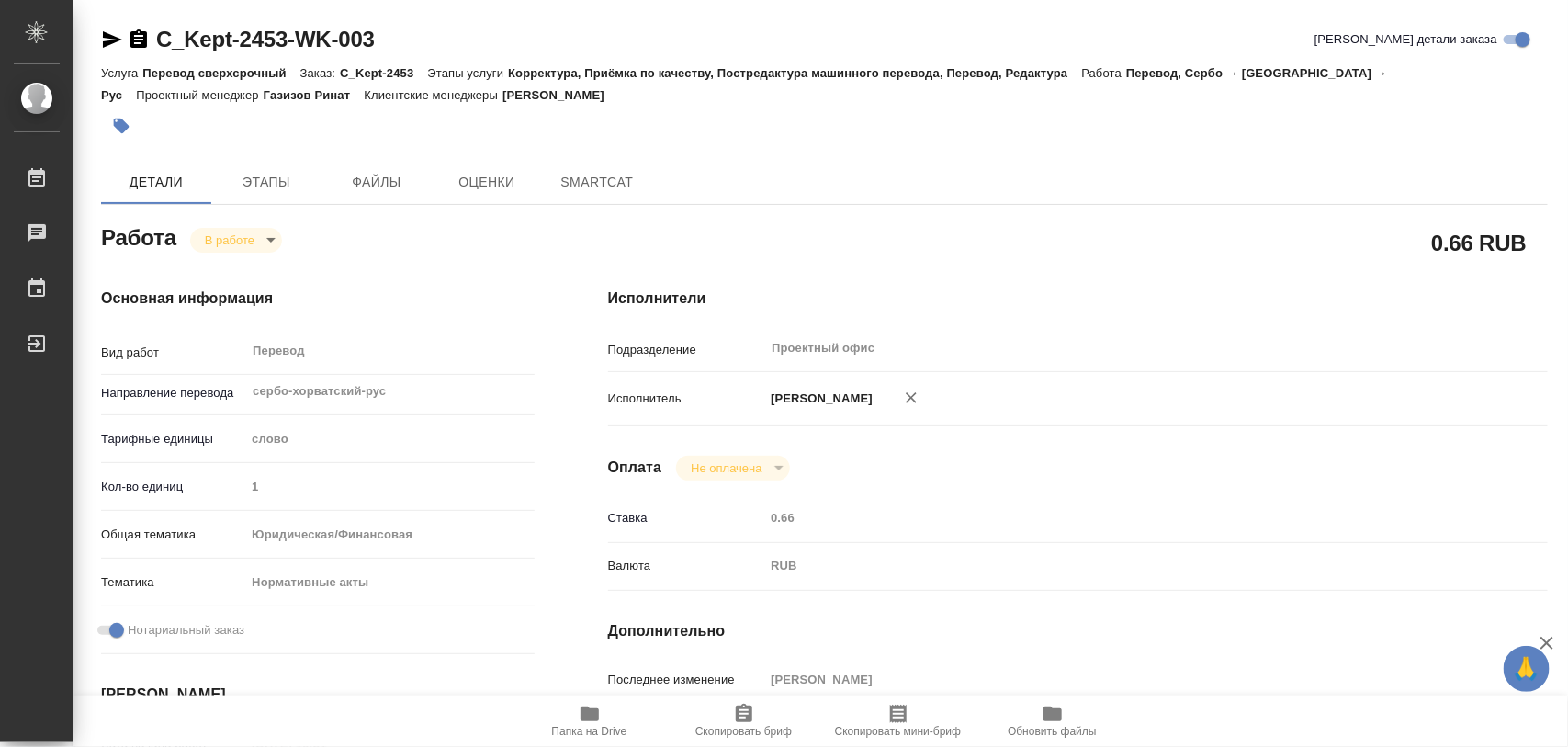
type textarea "x"
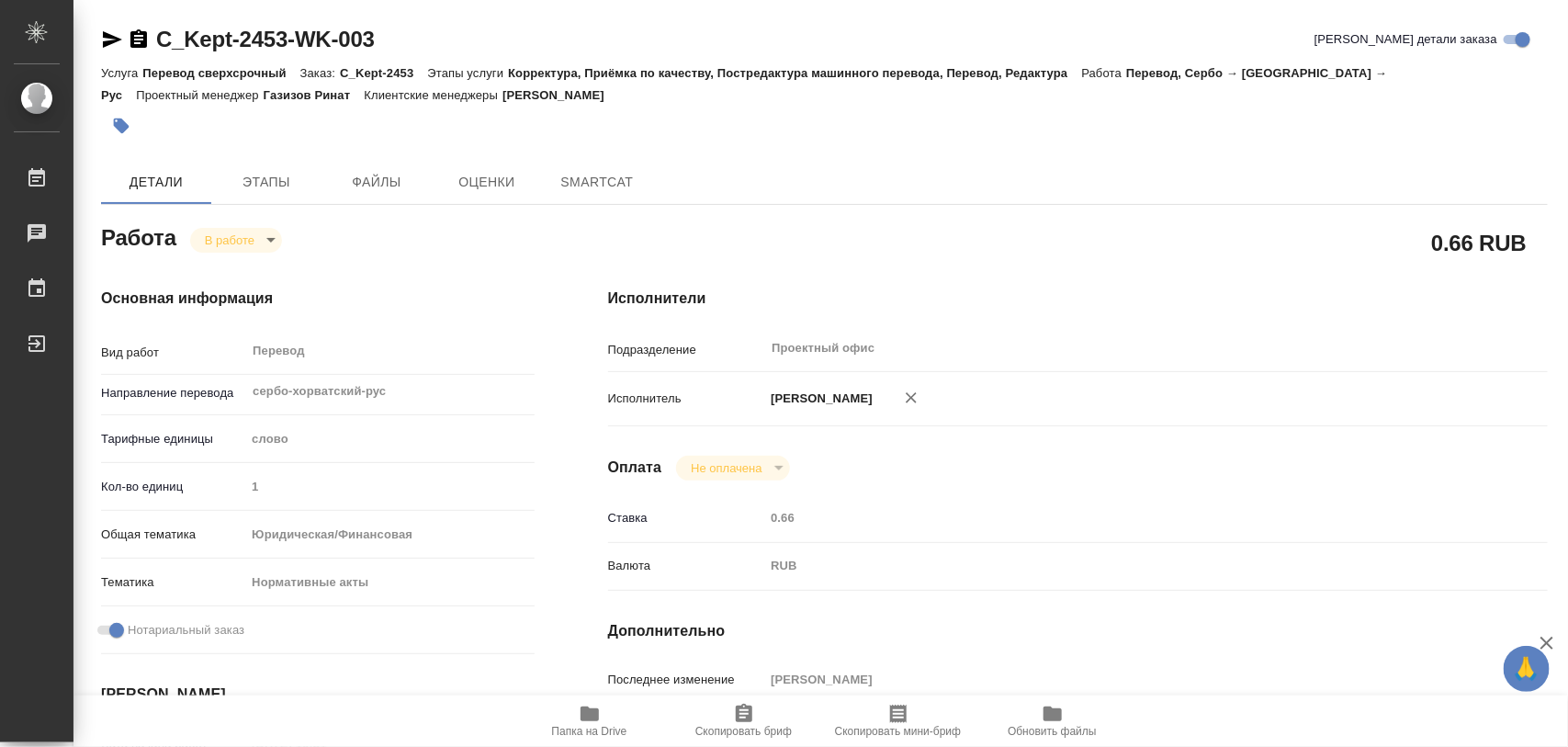
type textarea "x"
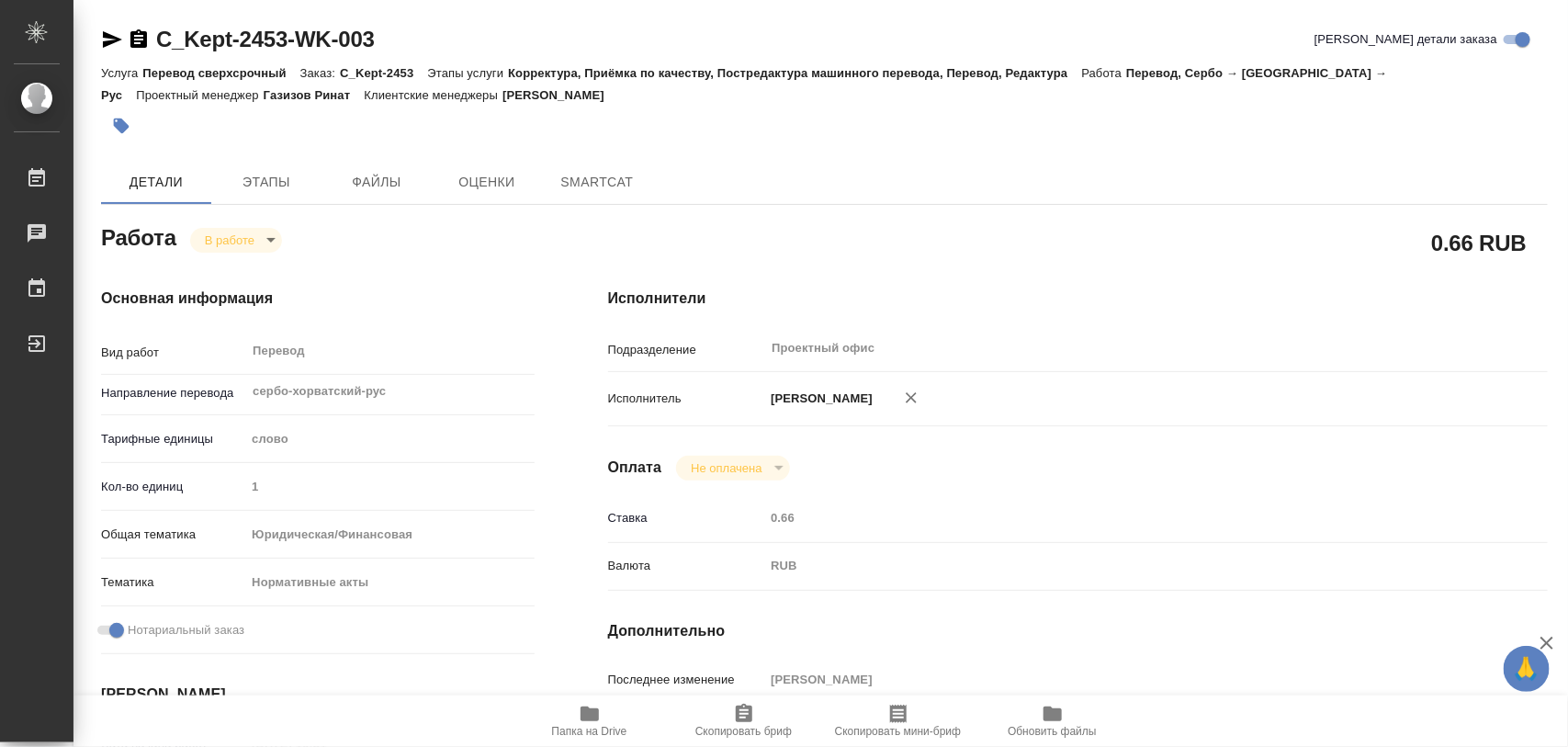
type textarea "x"
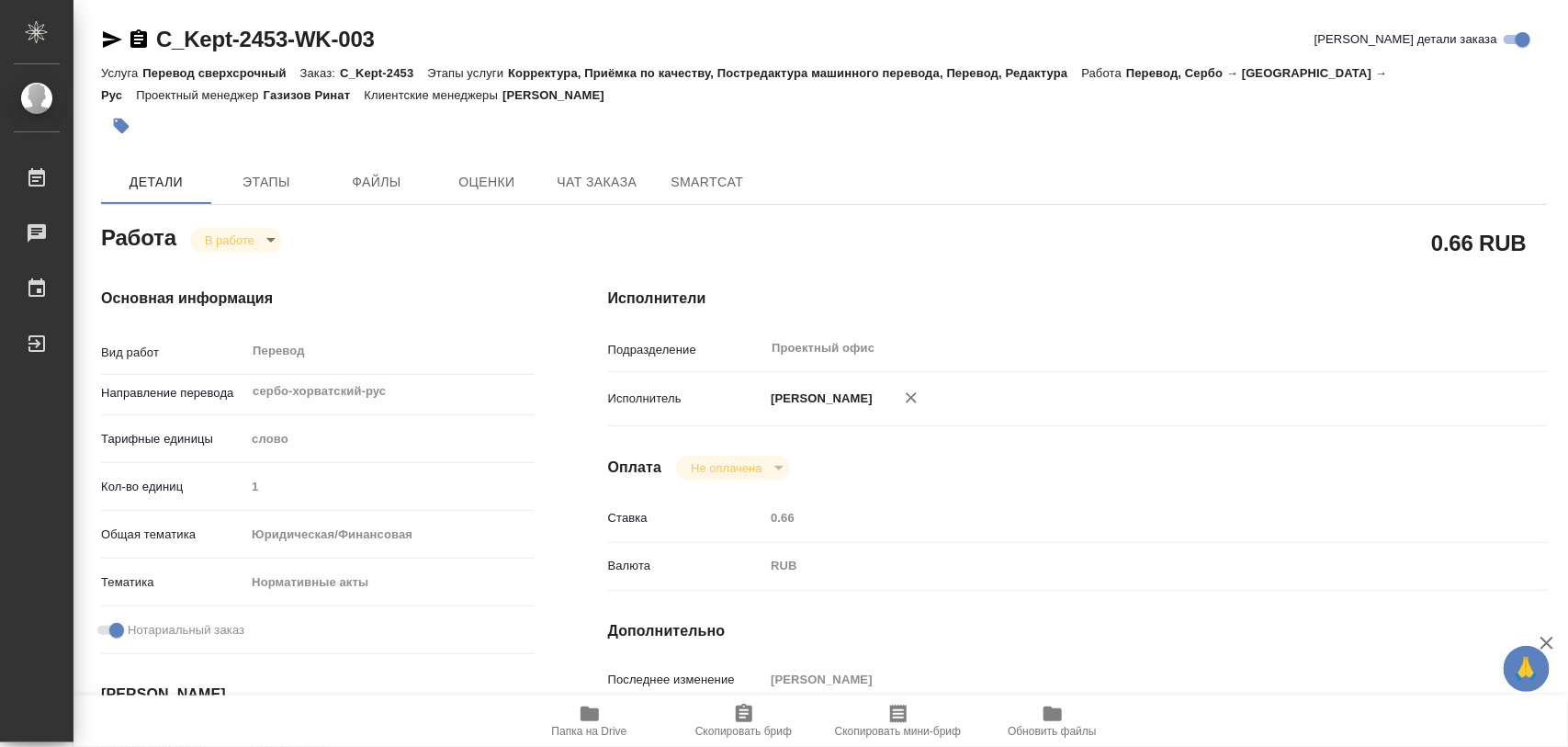
click at [586, 708] on icon "button" at bounding box center [589, 713] width 18 height 14
type textarea "x"
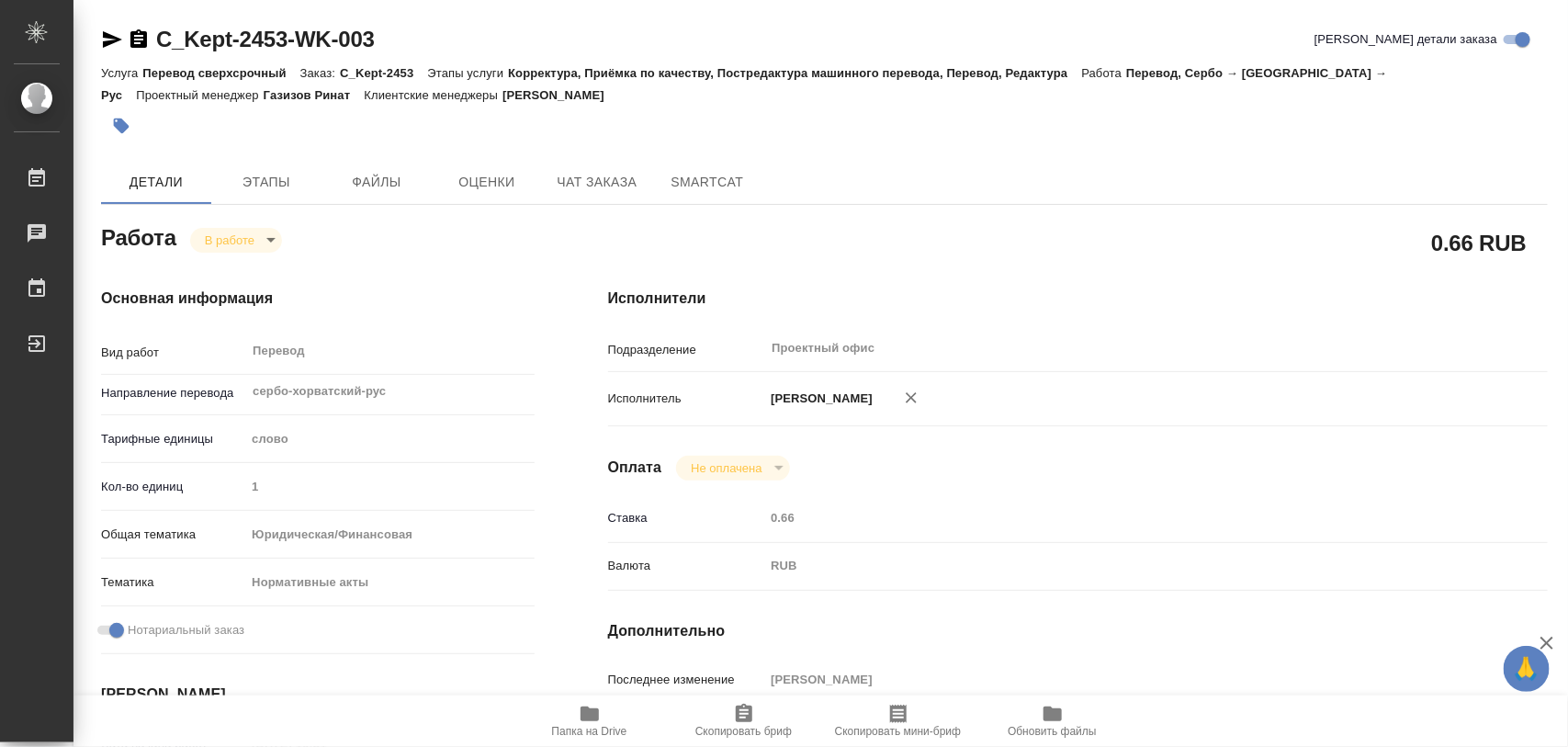
type textarea "x"
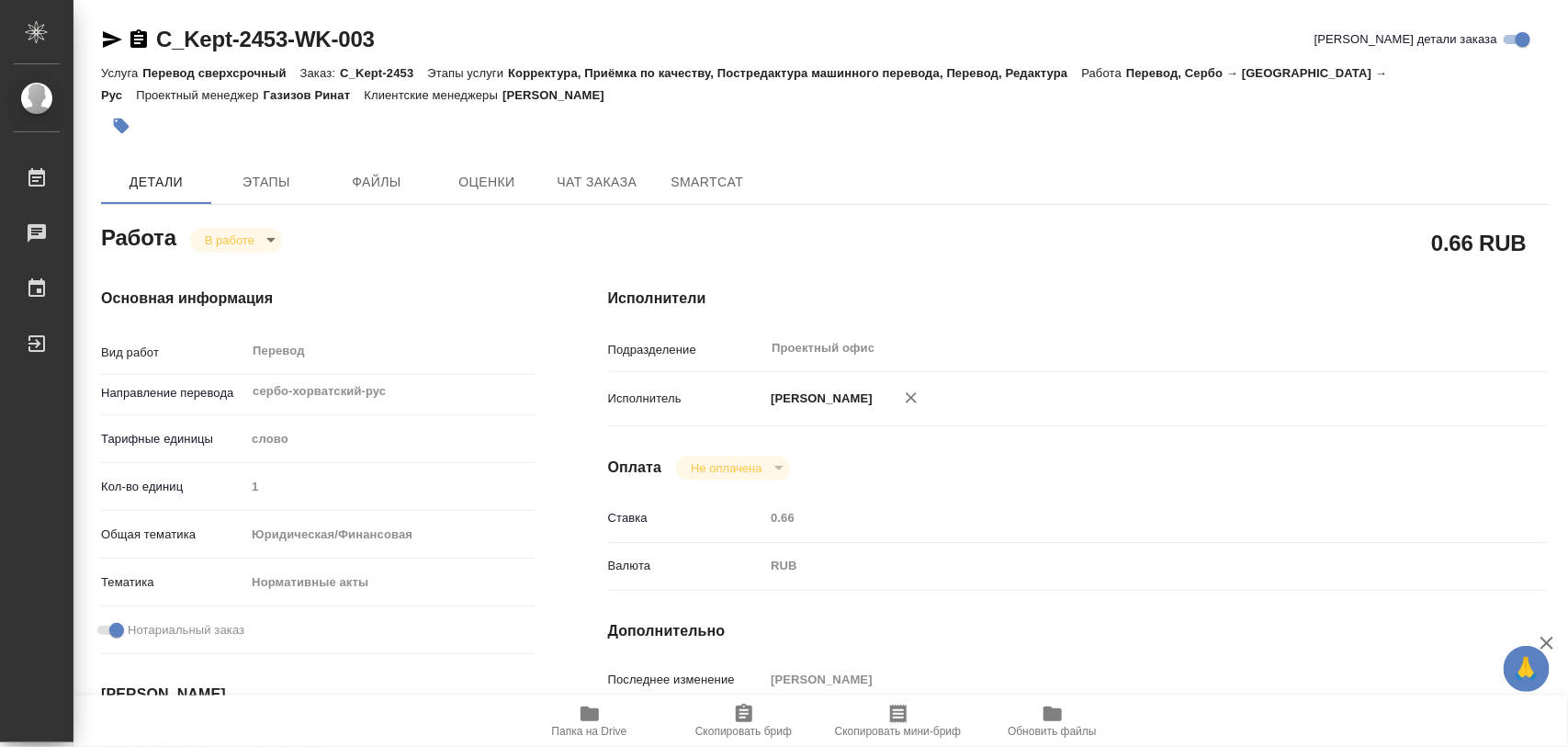
type textarea "x"
